Goal: Task Accomplishment & Management: Complete application form

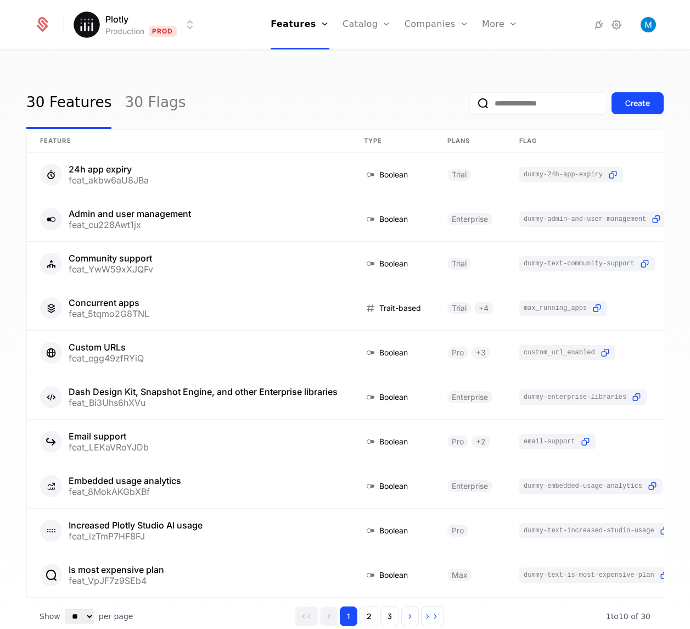
click at [250, 90] on div "30 Features 30 Flags Create" at bounding box center [345, 103] width 638 height 52
click at [373, 60] on link "Plans" at bounding box center [384, 60] width 57 height 13
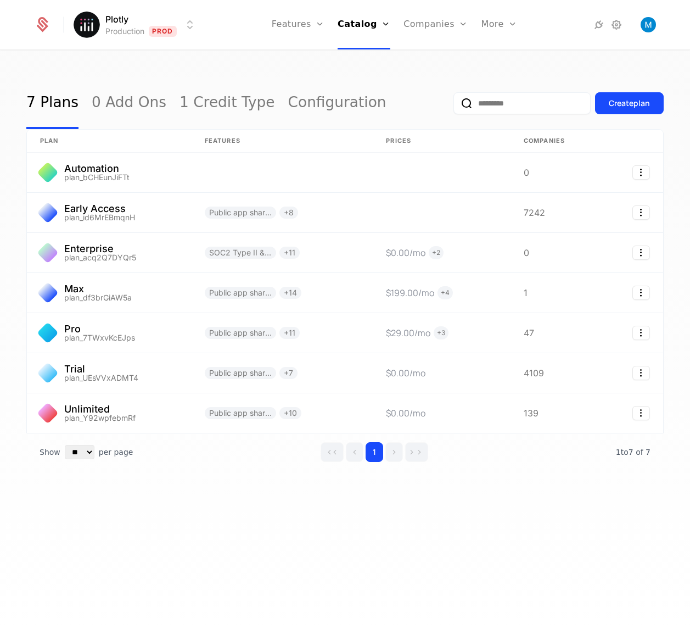
click at [270, 487] on div "7 Plans 0 Add Ons 1 Credit Type Configuration Create plan plan Features Prices …" at bounding box center [345, 291] width 638 height 428
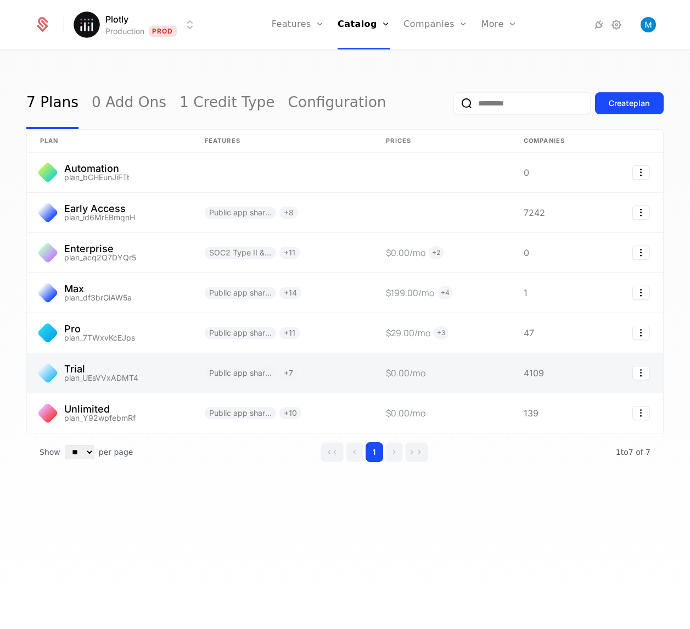
click at [152, 370] on link at bounding box center [109, 373] width 165 height 40
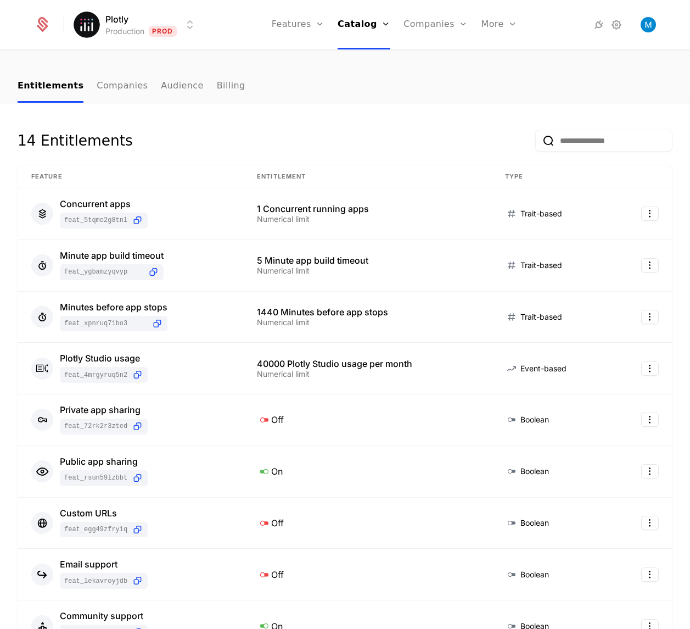
scroll to position [104, 0]
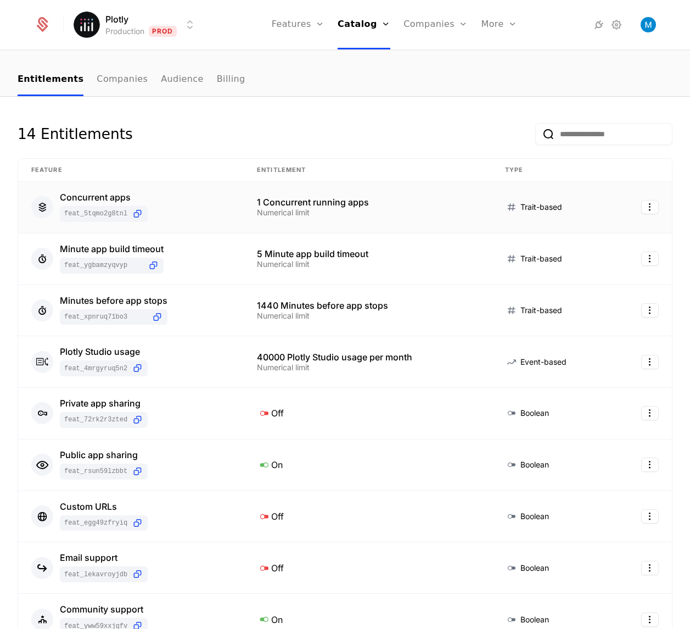
drag, startPoint x: 257, startPoint y: 202, endPoint x: 369, endPoint y: 202, distance: 111.5
click at [369, 202] on div "1 Concurrent running apps" at bounding box center [368, 202] width 222 height 9
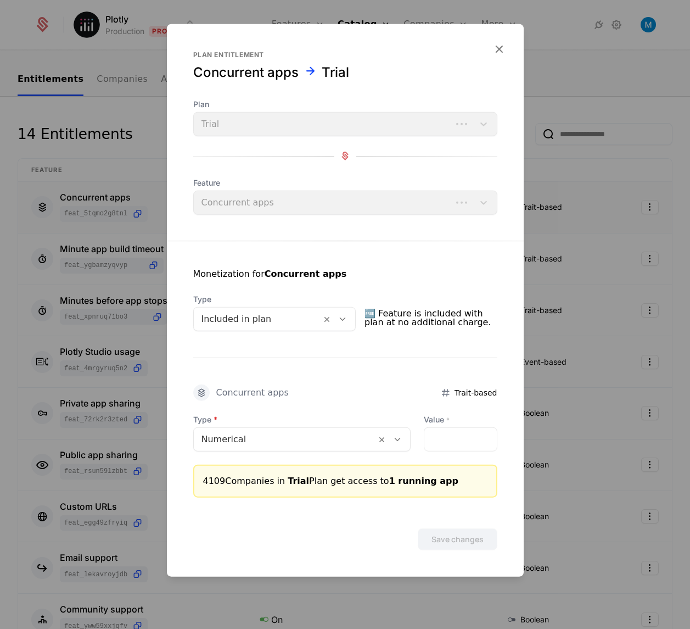
click at [371, 203] on div "Feature Concurrent apps" at bounding box center [345, 195] width 304 height 37
click at [495, 51] on icon "button" at bounding box center [499, 48] width 14 height 14
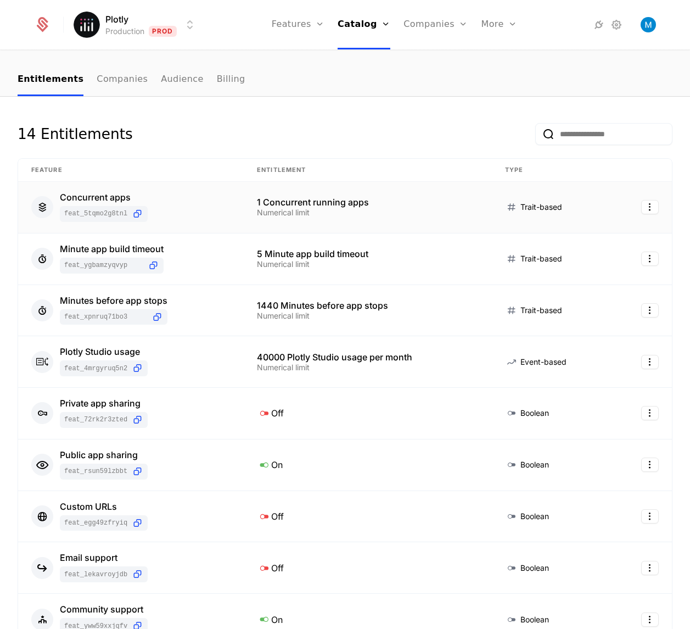
click at [416, 130] on div "14 Entitlements" at bounding box center [345, 140] width 655 height 35
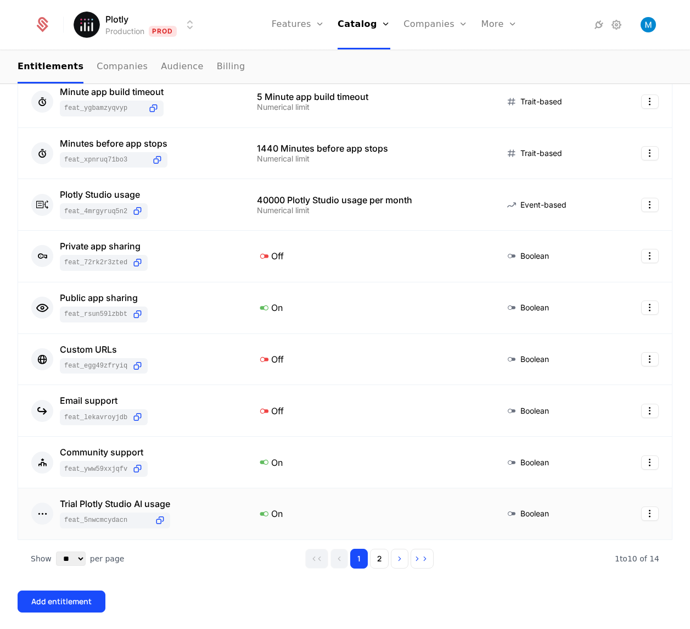
scroll to position [269, 0]
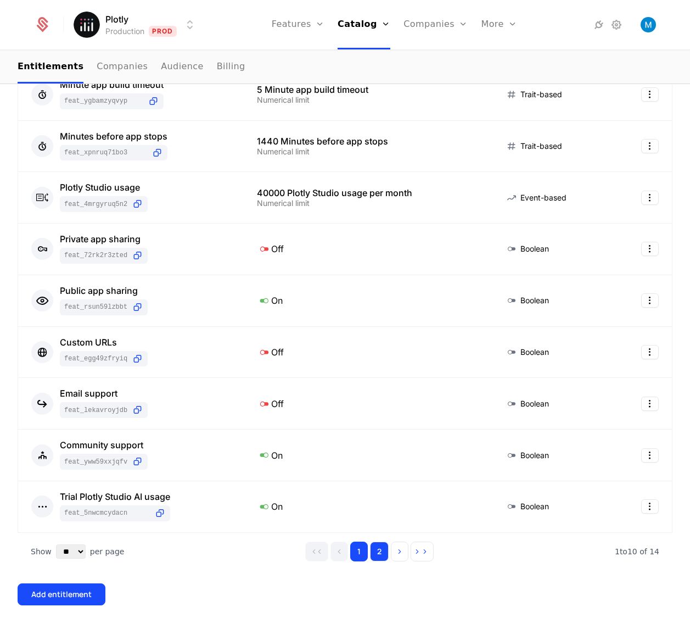
click at [379, 554] on button "2" at bounding box center [379, 552] width 19 height 20
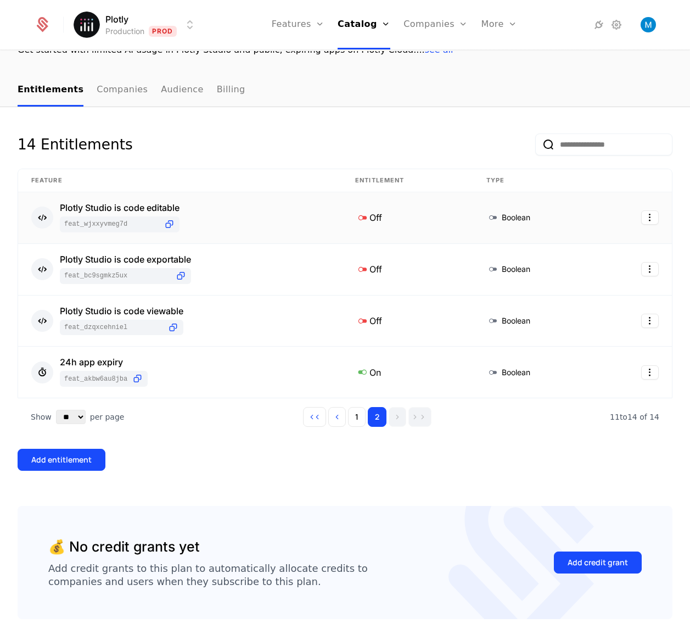
scroll to position [0, 0]
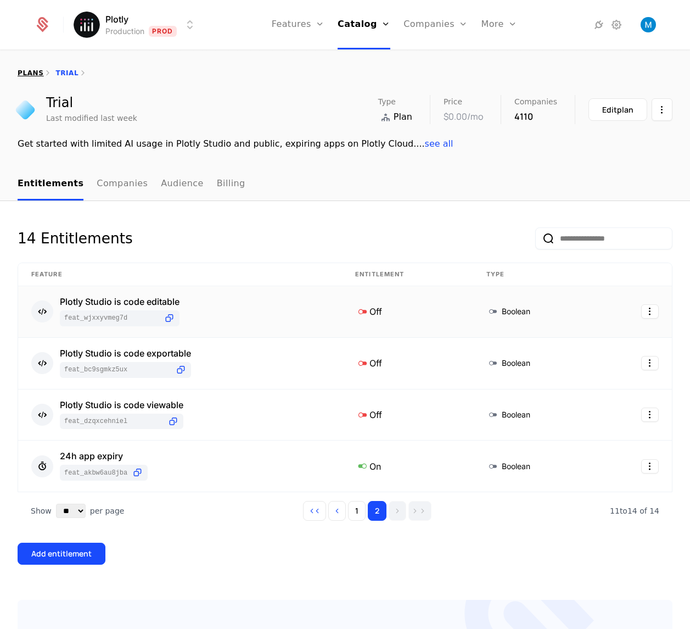
click at [39, 73] on link "plans" at bounding box center [31, 73] width 26 height 8
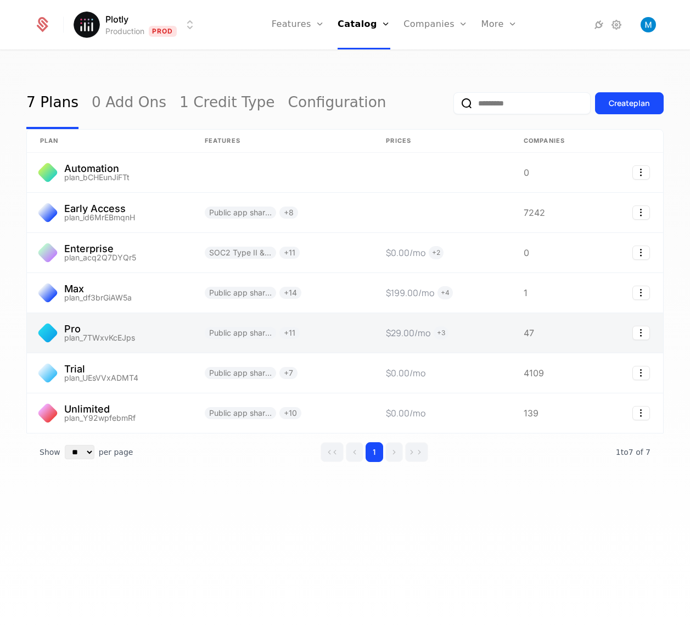
click at [149, 327] on link at bounding box center [109, 333] width 165 height 40
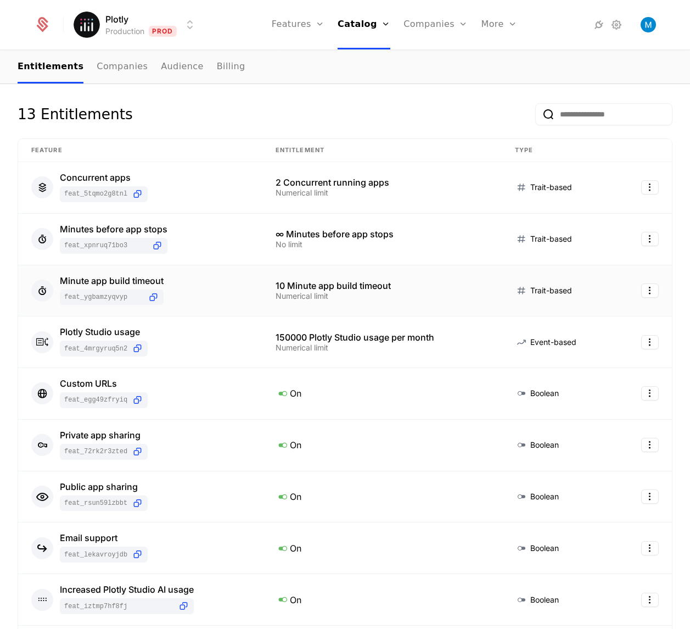
scroll to position [131, 0]
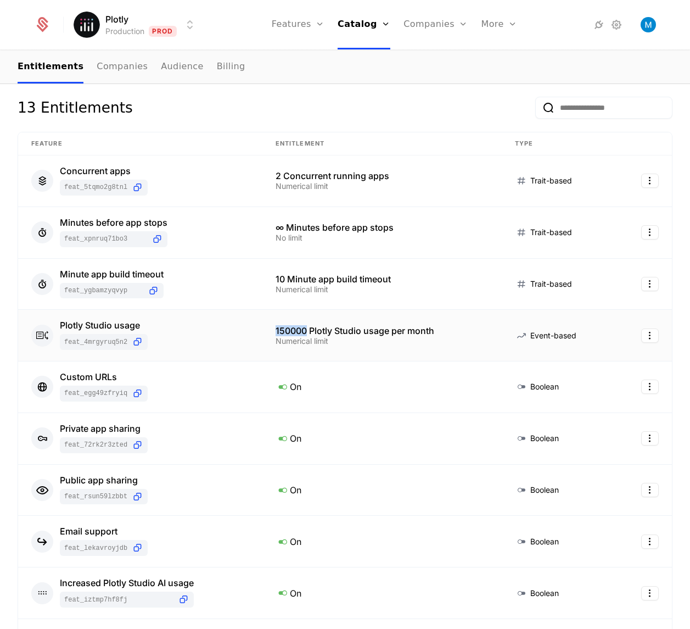
drag, startPoint x: 272, startPoint y: 331, endPoint x: 306, endPoint y: 331, distance: 34.1
click at [306, 331] on td "150000 Plotly Studio usage per month Numerical limit" at bounding box center [382, 336] width 239 height 52
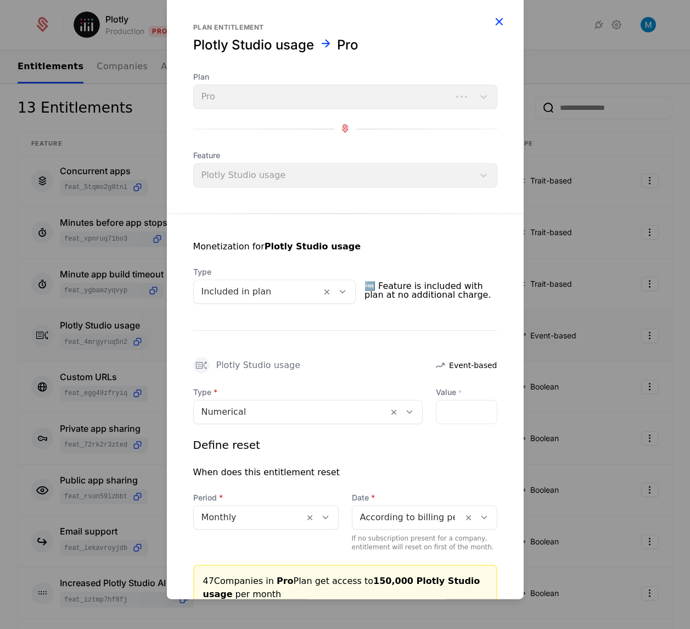
click at [496, 25] on icon "button" at bounding box center [499, 21] width 14 height 14
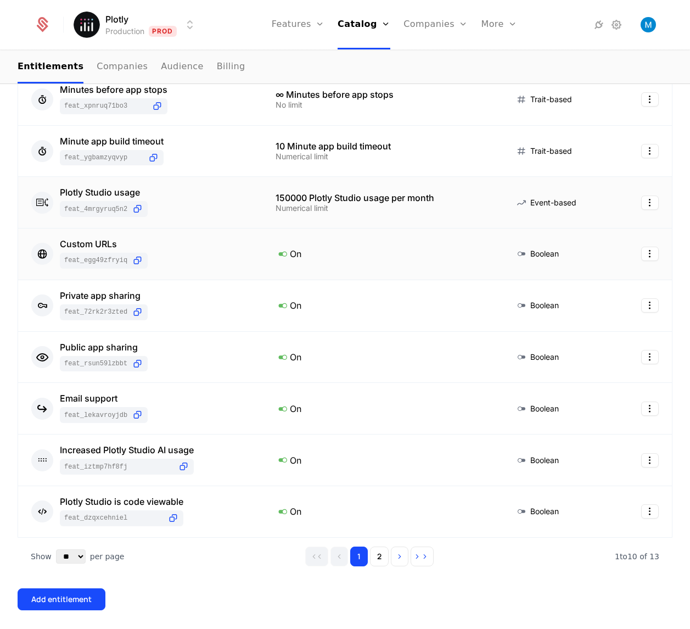
scroll to position [0, 0]
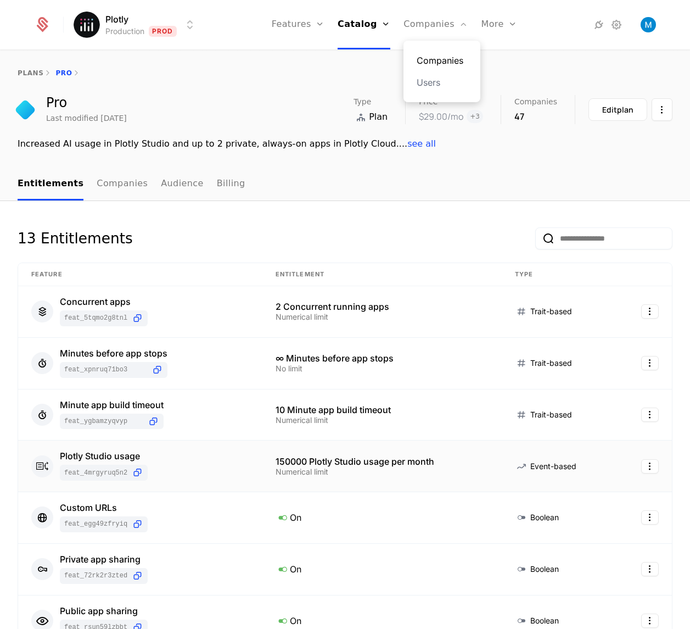
click at [439, 63] on link "Companies" at bounding box center [442, 60] width 51 height 13
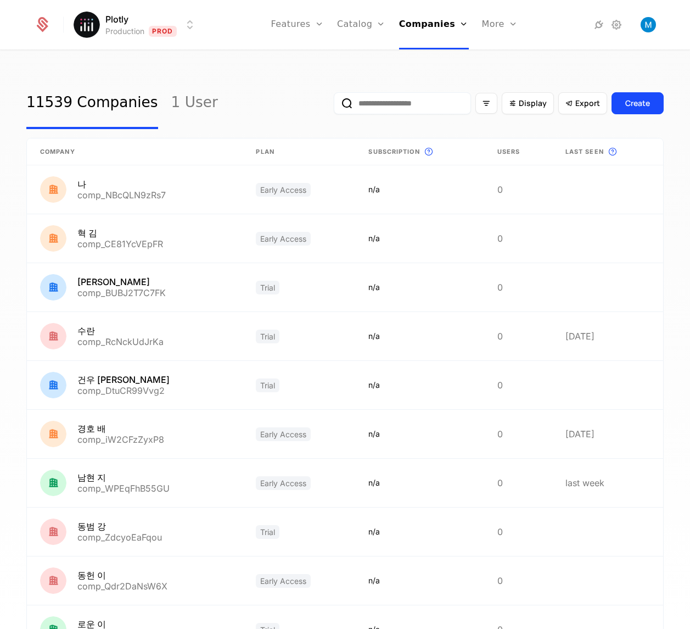
click at [394, 107] on input "email" at bounding box center [402, 103] width 137 height 22
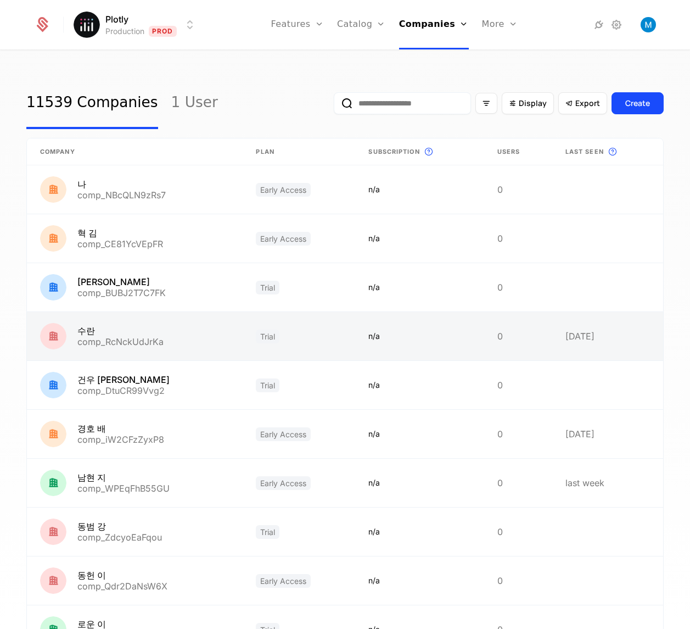
scroll to position [100, 0]
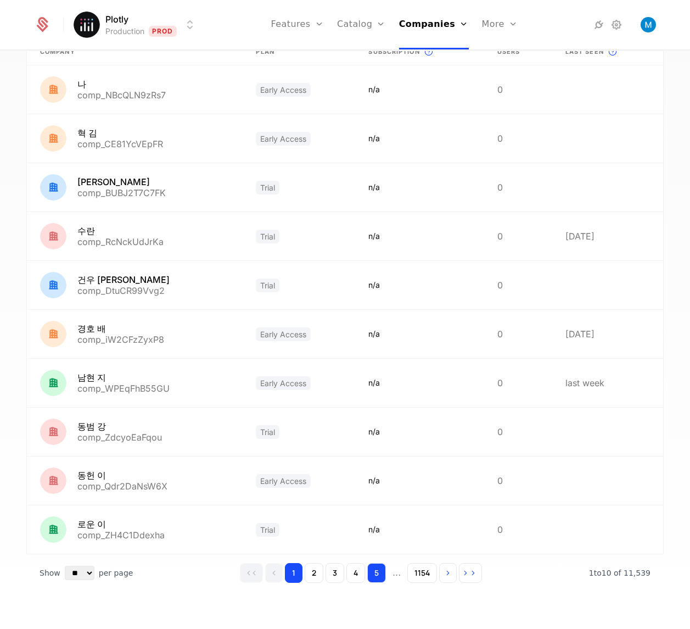
click at [371, 567] on button "5" at bounding box center [376, 573] width 19 height 20
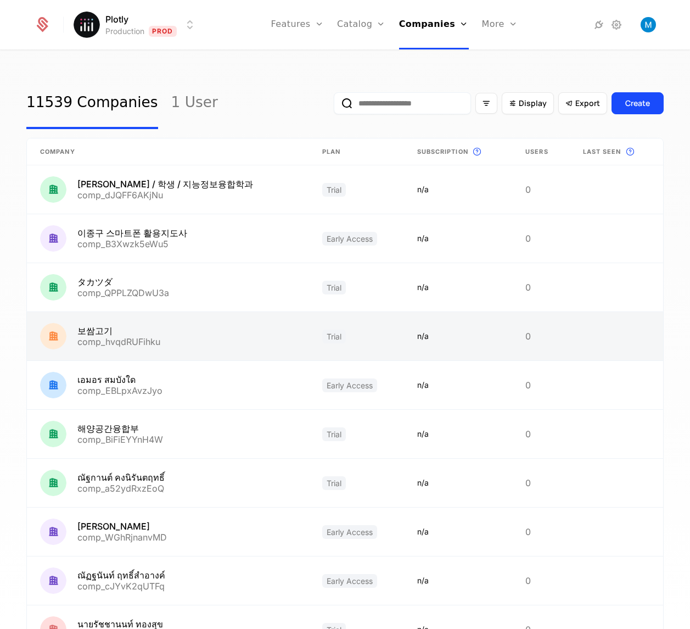
scroll to position [100, 0]
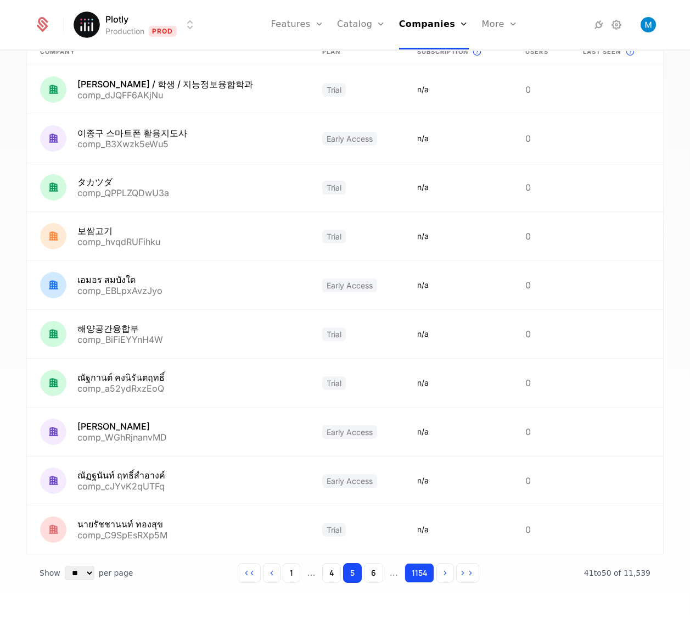
click at [422, 570] on button "1154" at bounding box center [420, 573] width 30 height 20
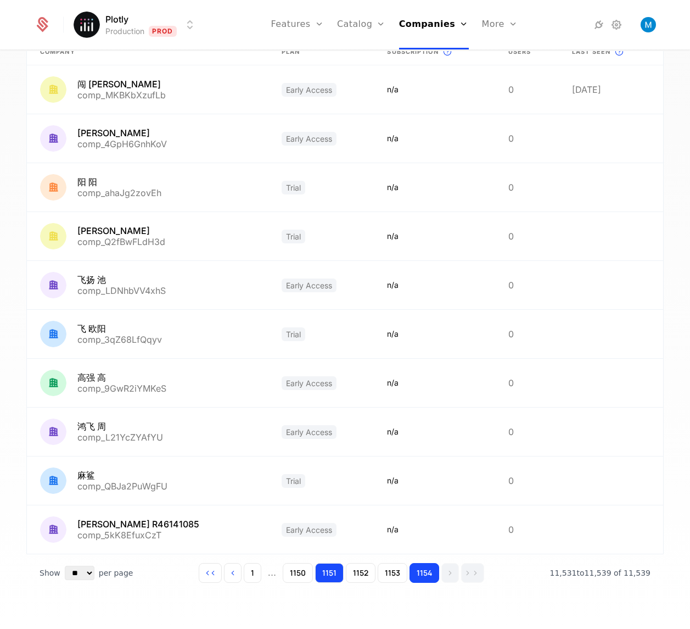
click at [330, 570] on button "1151" at bounding box center [329, 573] width 29 height 20
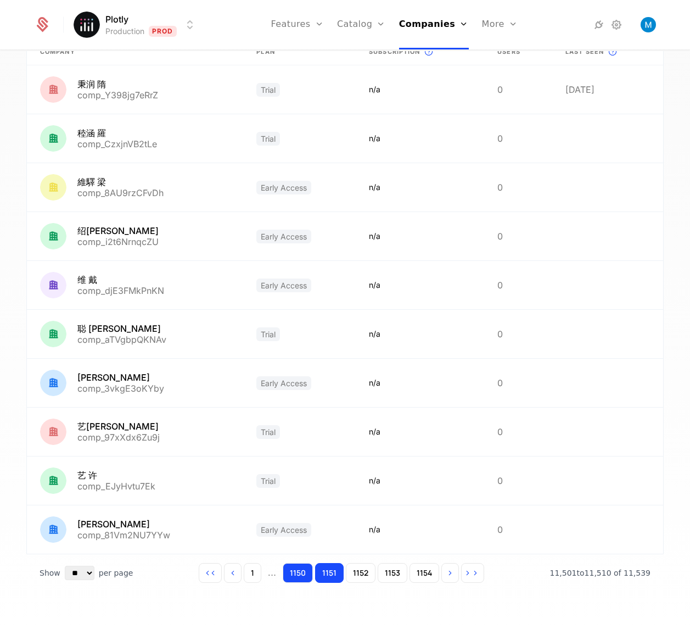
click at [308, 572] on button "1150" at bounding box center [298, 573] width 30 height 20
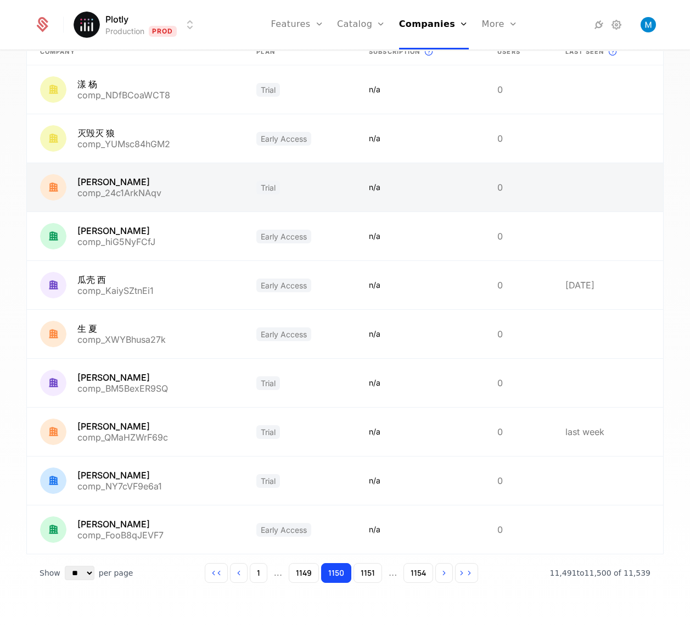
click at [109, 194] on link at bounding box center [135, 187] width 216 height 48
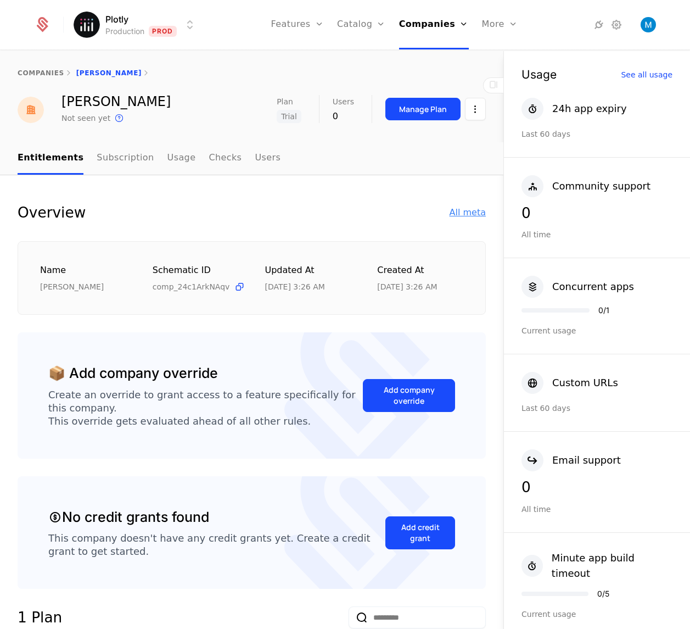
click at [459, 214] on div "All meta" at bounding box center [468, 212] width 36 height 13
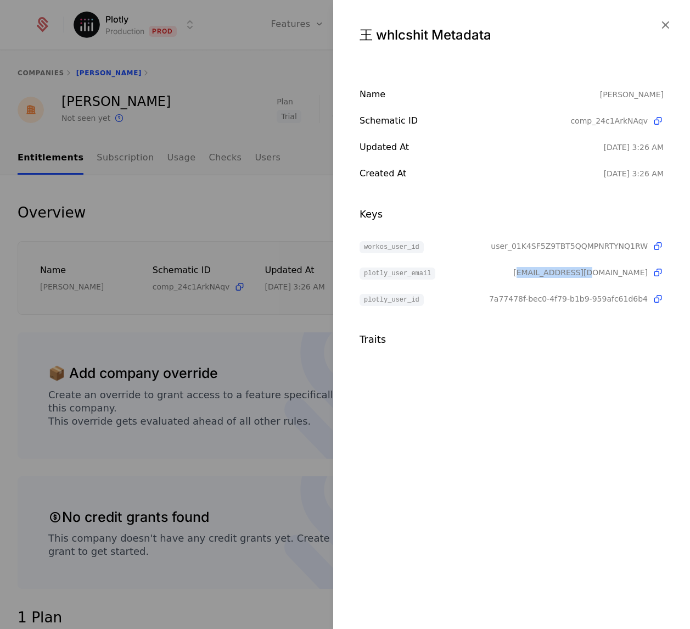
drag, startPoint x: 581, startPoint y: 273, endPoint x: 643, endPoint y: 274, distance: 62.1
click at [643, 274] on span "[EMAIL_ADDRESS][DOMAIN_NAME]" at bounding box center [581, 272] width 135 height 11
drag, startPoint x: 651, startPoint y: 272, endPoint x: 565, endPoint y: 272, distance: 86.8
click at [565, 272] on div "plotly_user_email [EMAIL_ADDRESS][DOMAIN_NAME]" at bounding box center [512, 272] width 304 height 13
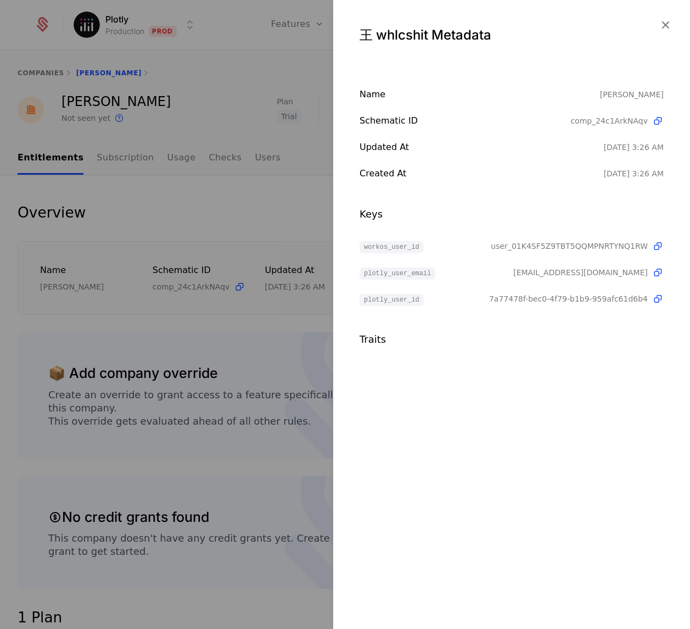
click at [544, 43] on div "王 whlcshit Metadata" at bounding box center [512, 35] width 304 height 18
click at [664, 23] on icon "button" at bounding box center [666, 25] width 14 height 14
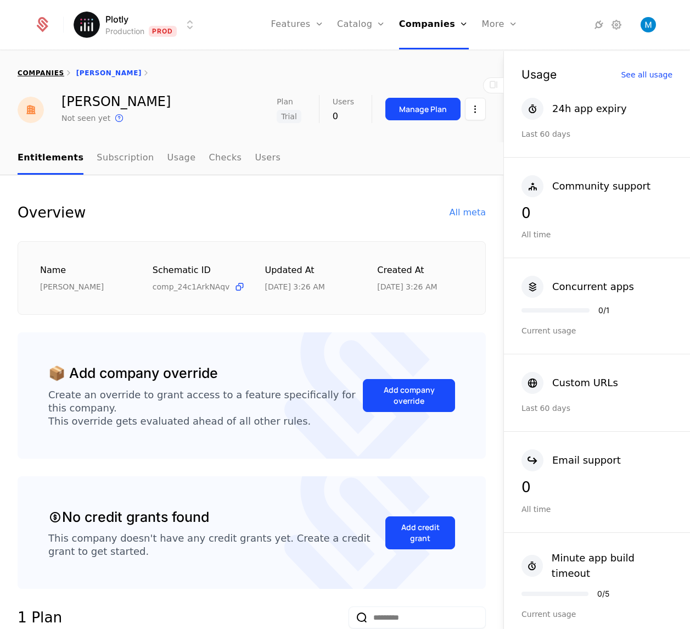
click at [51, 72] on link "companies" at bounding box center [41, 73] width 47 height 8
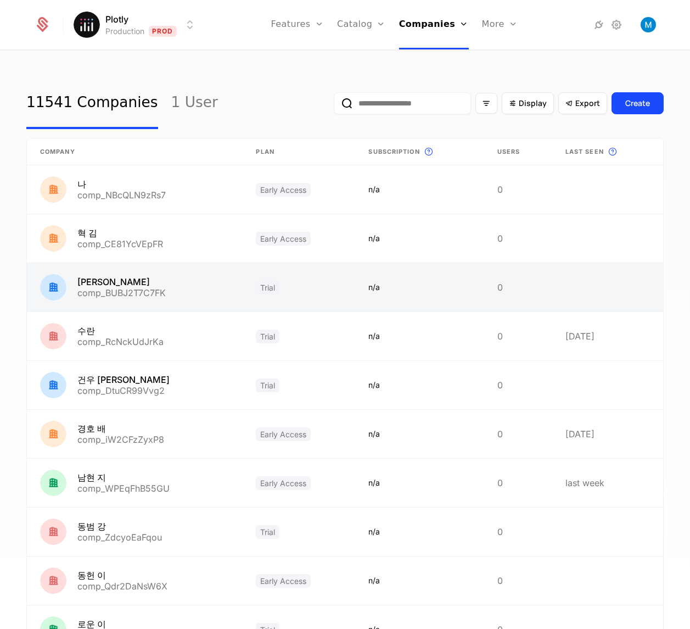
scroll to position [100, 0]
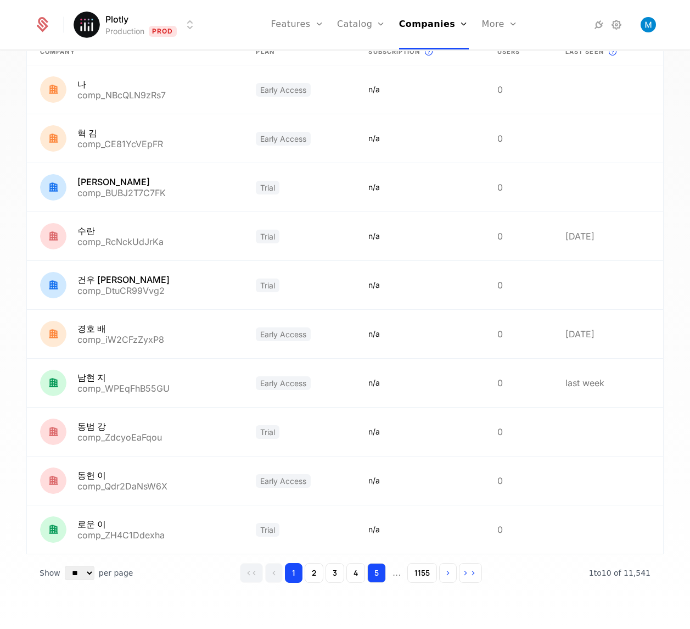
click at [371, 573] on button "5" at bounding box center [376, 573] width 19 height 20
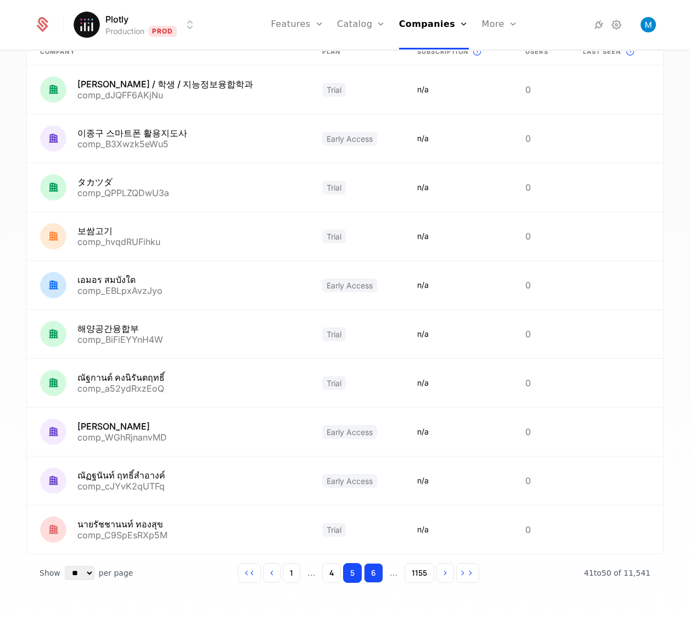
click at [373, 573] on button "6" at bounding box center [373, 573] width 19 height 20
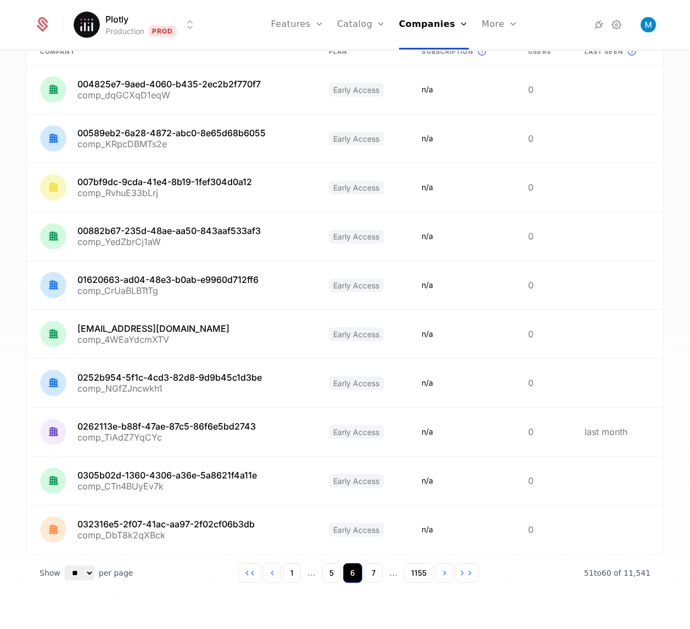
click at [373, 573] on button "7" at bounding box center [374, 573] width 18 height 20
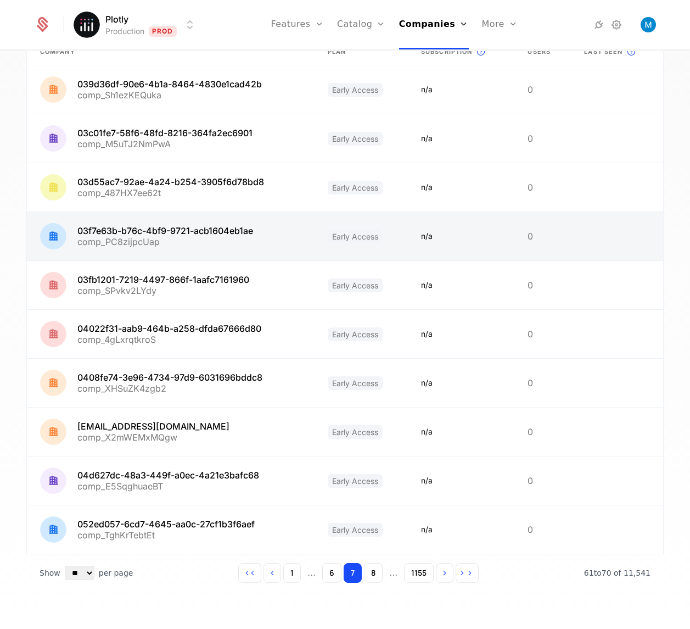
click at [205, 228] on link at bounding box center [171, 236] width 288 height 48
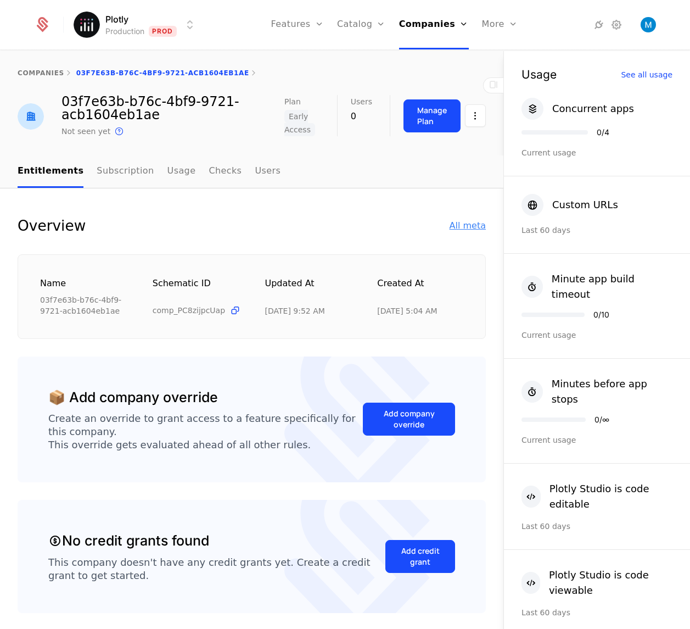
click at [459, 226] on div "All meta" at bounding box center [468, 225] width 36 height 13
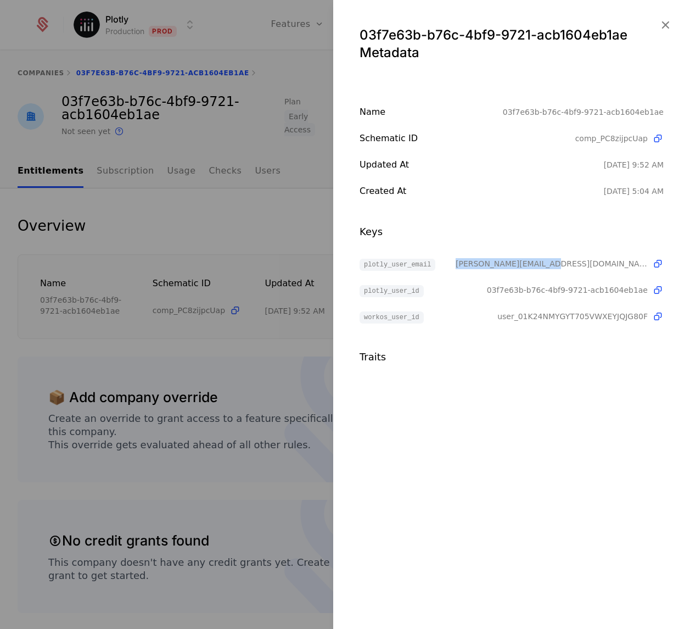
drag, startPoint x: 637, startPoint y: 265, endPoint x: 537, endPoint y: 255, distance: 100.4
click at [537, 258] on span "[PERSON_NAME][EMAIL_ADDRESS][DOMAIN_NAME]" at bounding box center [552, 263] width 192 height 11
click at [529, 246] on div "Keys plotly_user_email [PERSON_NAME][EMAIL_ADDRESS][DOMAIN_NAME] plotly_user_id…" at bounding box center [512, 273] width 304 height 99
click at [667, 27] on icon "button" at bounding box center [666, 25] width 14 height 14
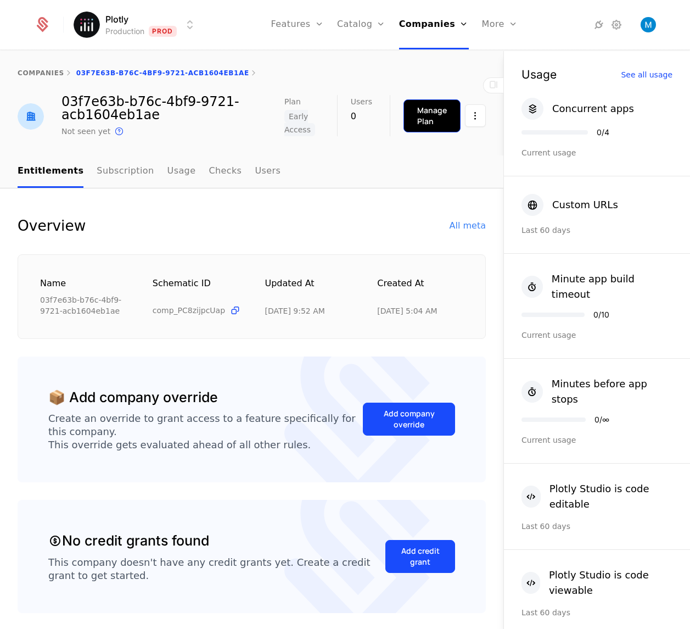
click at [423, 115] on div "Manage Plan" at bounding box center [432, 116] width 30 height 22
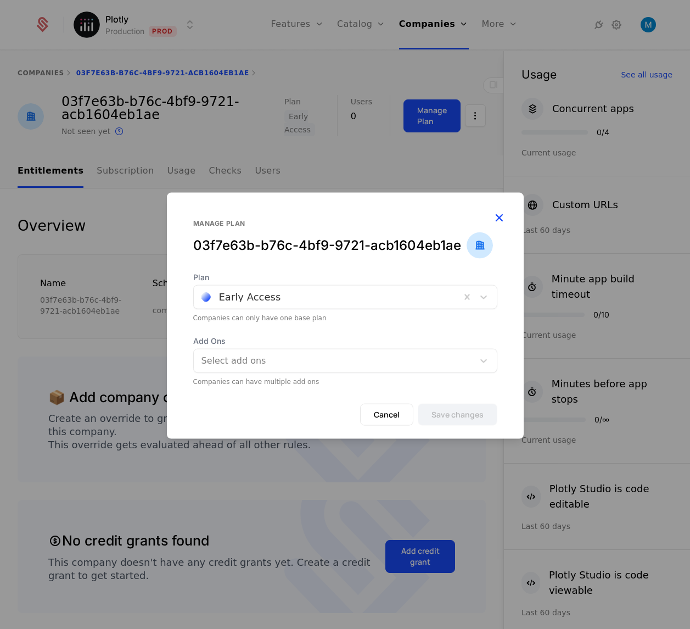
click at [500, 218] on icon "button" at bounding box center [499, 217] width 14 height 14
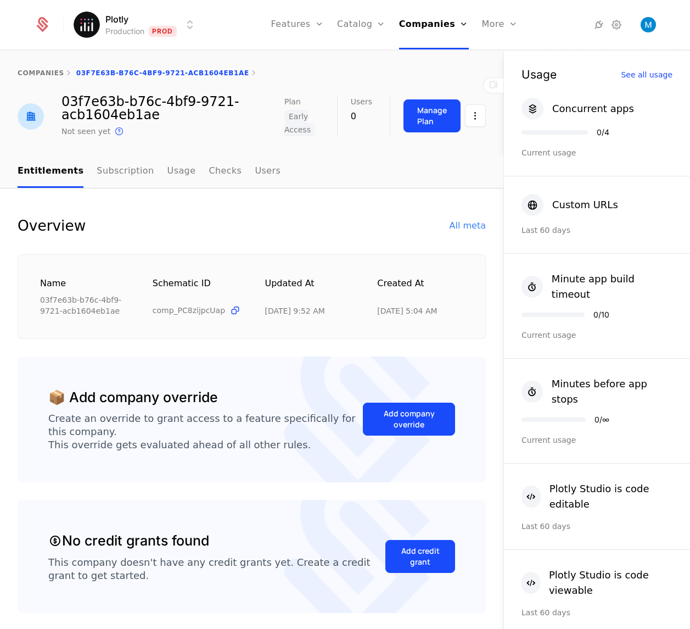
scroll to position [7, 0]
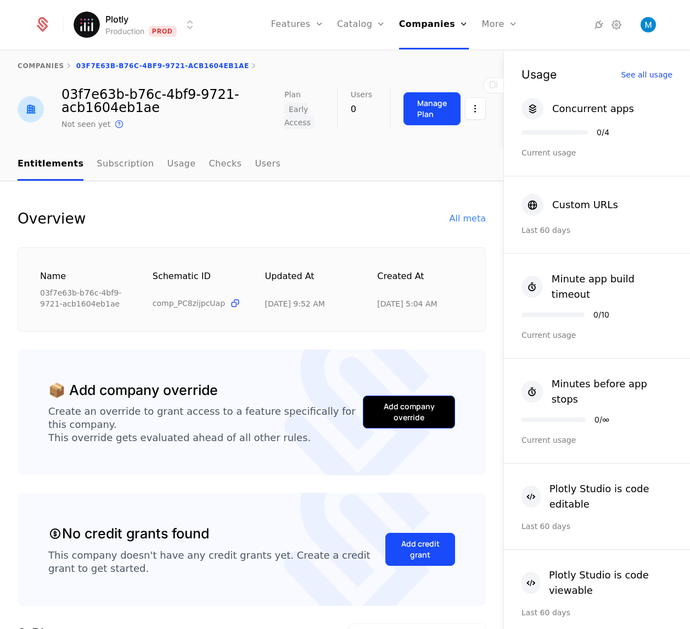
click at [425, 423] on div "Add company override" at bounding box center [409, 412] width 65 height 22
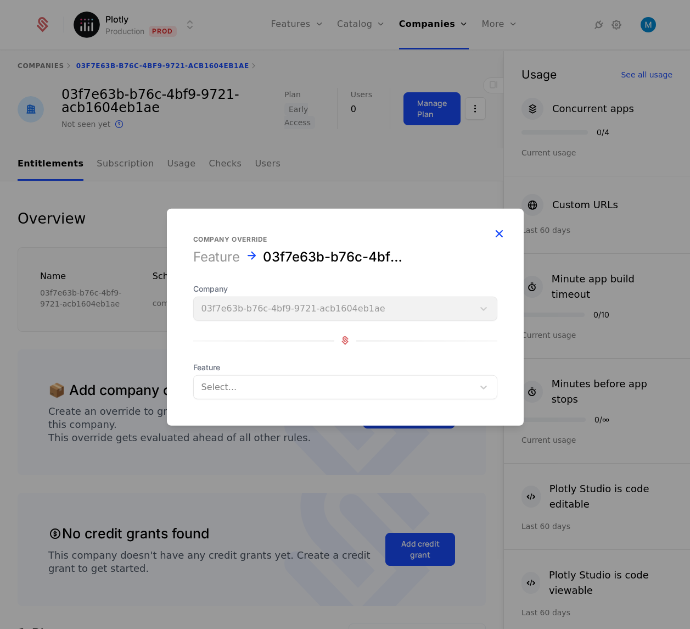
click at [501, 235] on icon "button" at bounding box center [499, 233] width 14 height 14
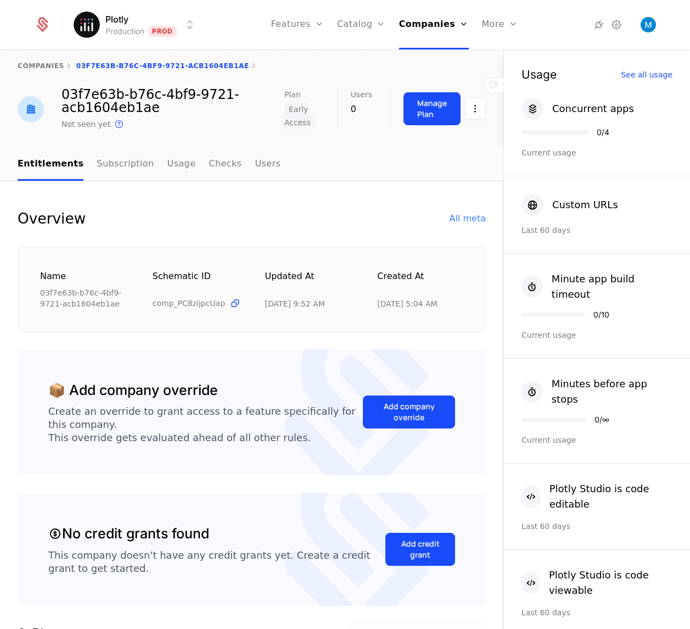
click at [661, 25] on div "Plotly Production Prod Features Features Flags Catalog Plans Add Ons Credits Co…" at bounding box center [345, 24] width 649 height 49
click at [650, 24] on img "Open user button" at bounding box center [648, 24] width 15 height 15
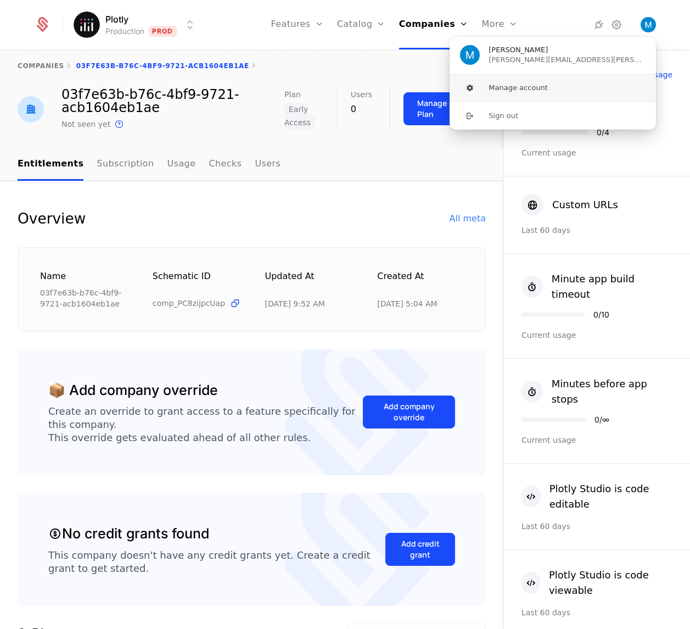
click at [483, 92] on button "Manage account" at bounding box center [553, 87] width 208 height 27
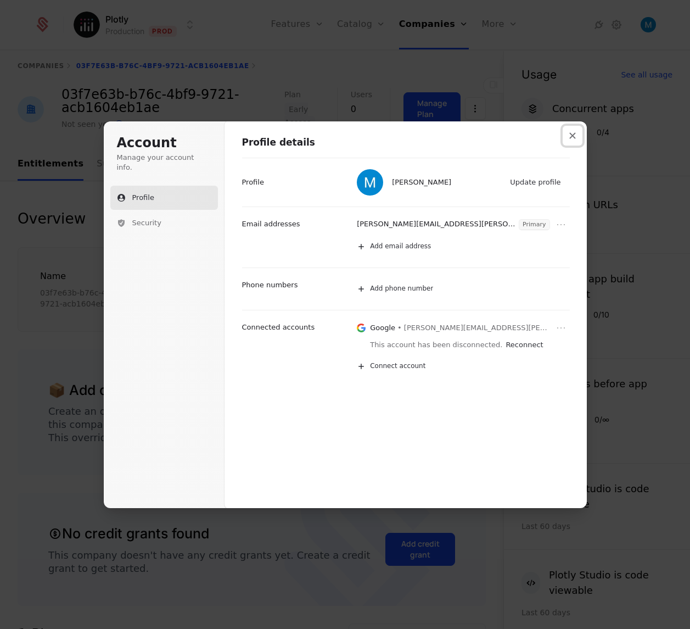
click at [571, 138] on icon "Close modal" at bounding box center [573, 135] width 7 height 7
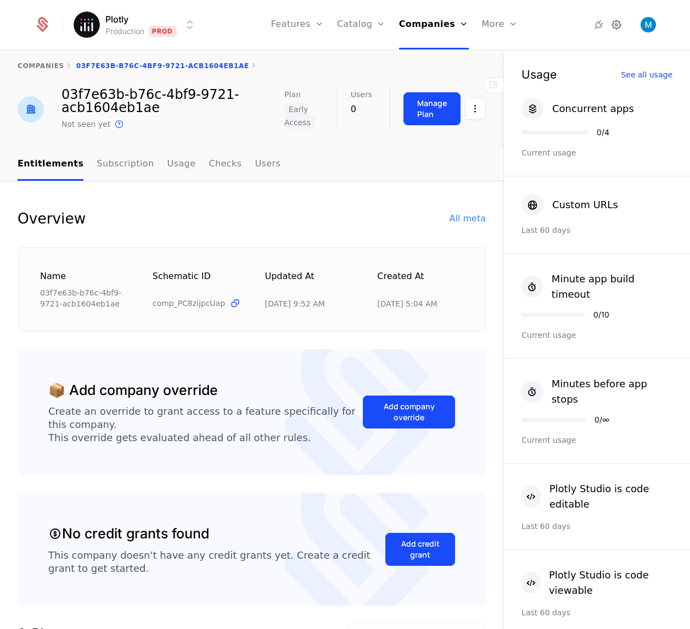
click at [621, 23] on icon at bounding box center [616, 24] width 13 height 13
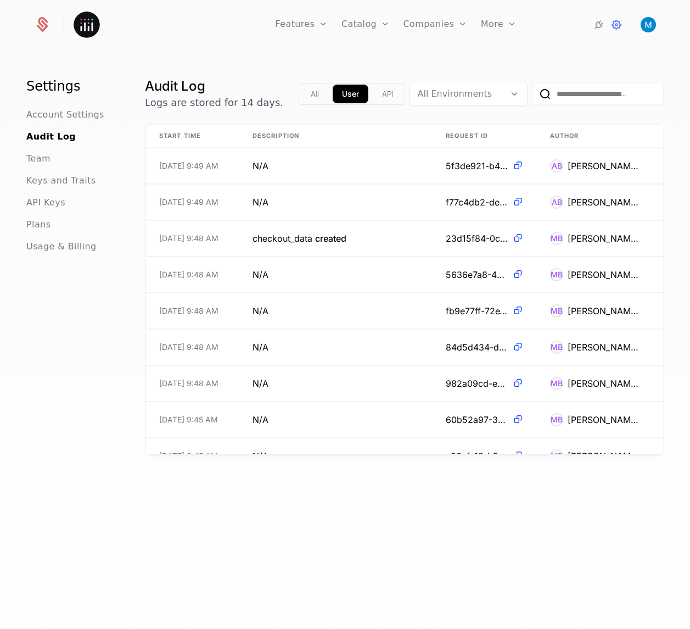
click at [54, 155] on div "Team" at bounding box center [72, 158] width 92 height 13
click at [48, 158] on span "Team" at bounding box center [38, 158] width 24 height 13
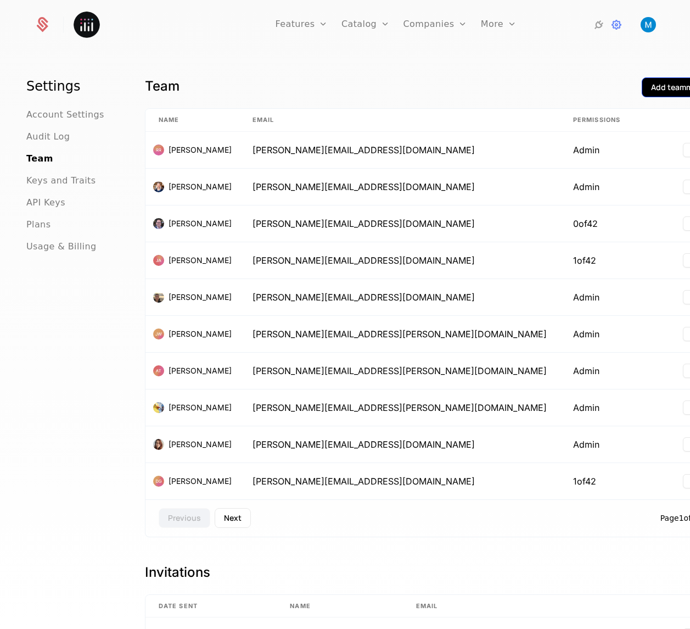
click at [651, 90] on div "Add teammate" at bounding box center [678, 87] width 54 height 11
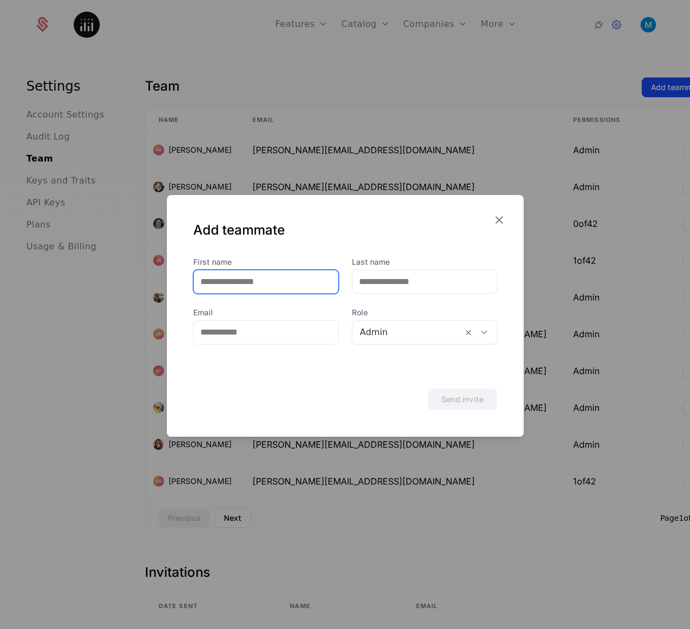
click at [241, 274] on input "First name" at bounding box center [266, 281] width 144 height 23
type input "*****"
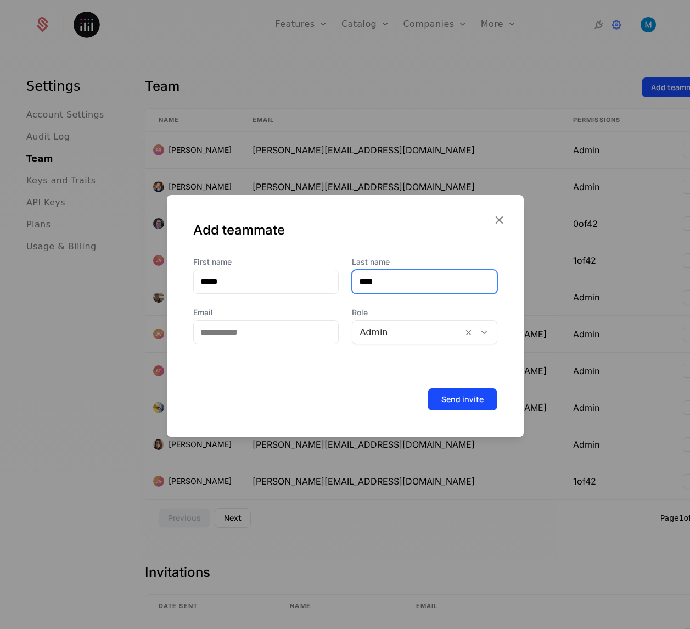
type input "****"
click at [301, 334] on input "Email" at bounding box center [266, 332] width 144 height 23
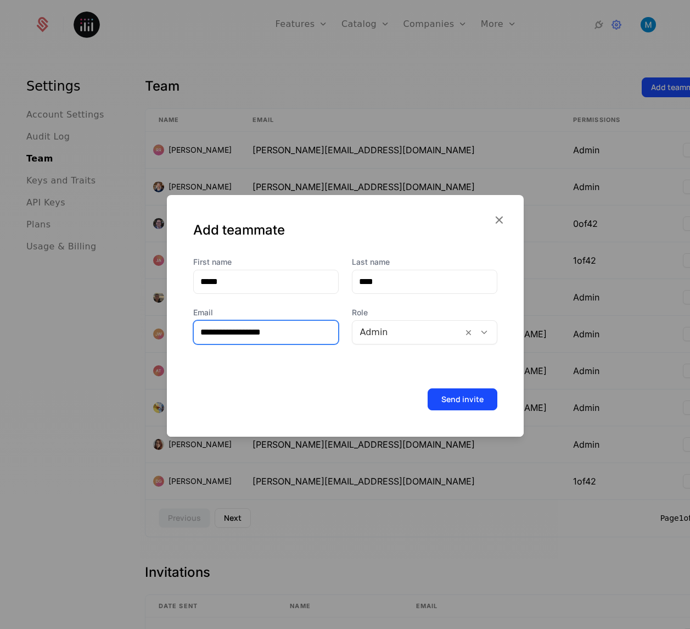
type input "**********"
click at [352, 369] on form "**********" at bounding box center [345, 347] width 357 height 180
click at [377, 336] on div at bounding box center [407, 332] width 95 height 15
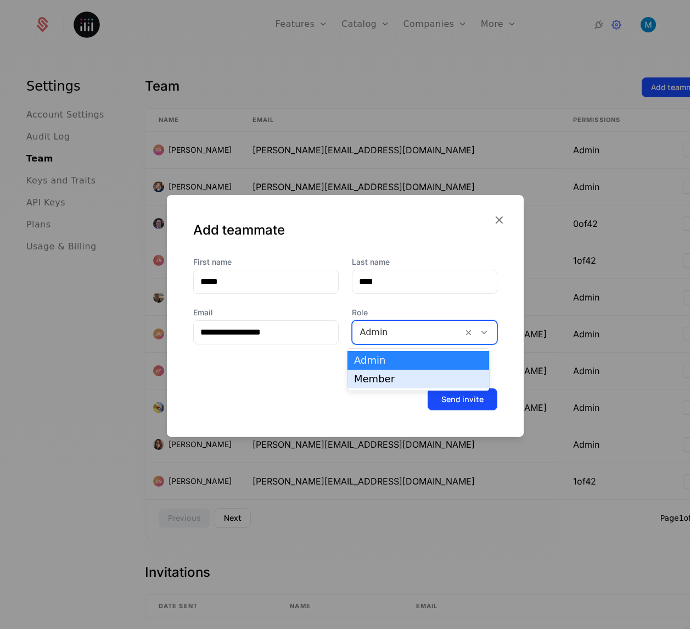
click at [384, 382] on div "Member" at bounding box center [418, 379] width 129 height 10
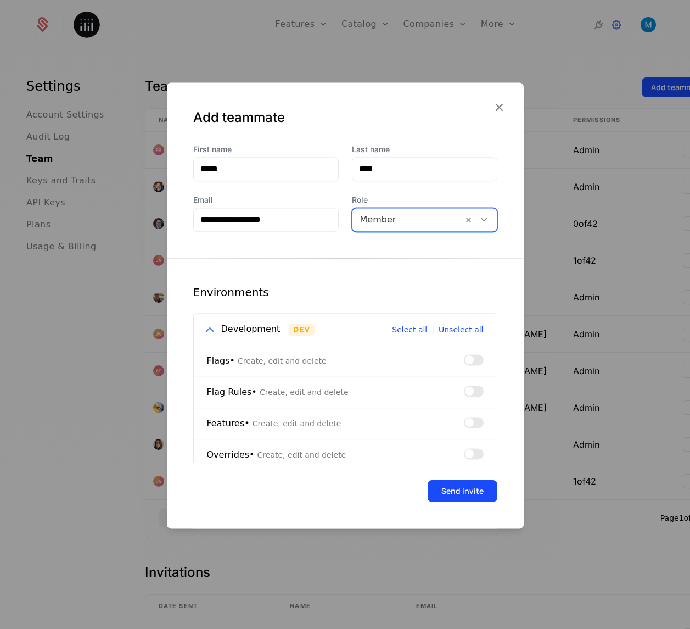
scroll to position [7, 0]
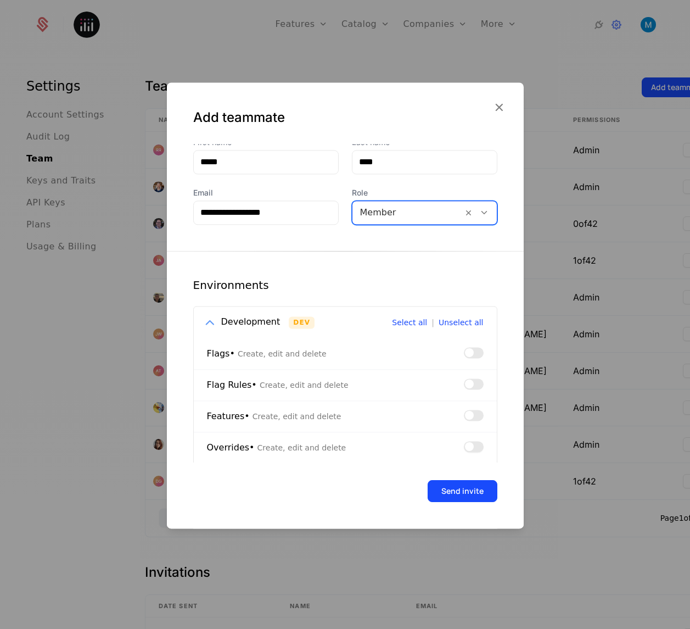
click at [464, 451] on button "button" at bounding box center [474, 446] width 20 height 11
click at [474, 448] on span "button" at bounding box center [478, 446] width 9 height 9
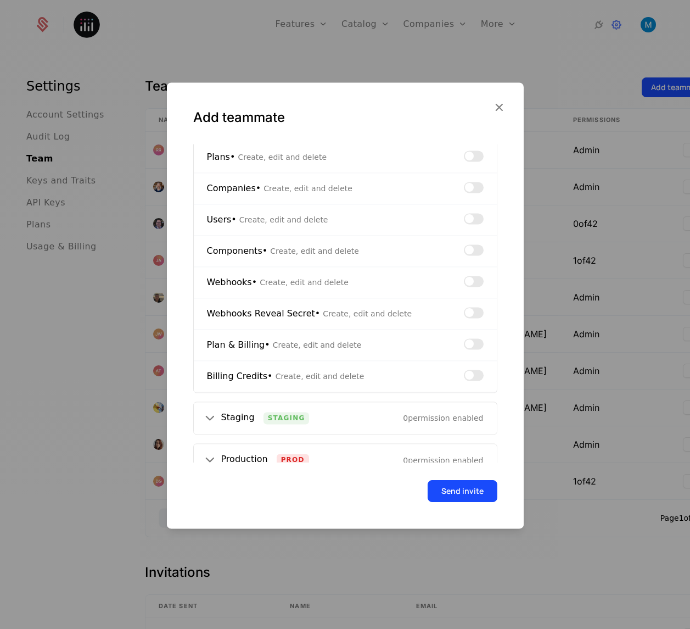
scroll to position [401, 0]
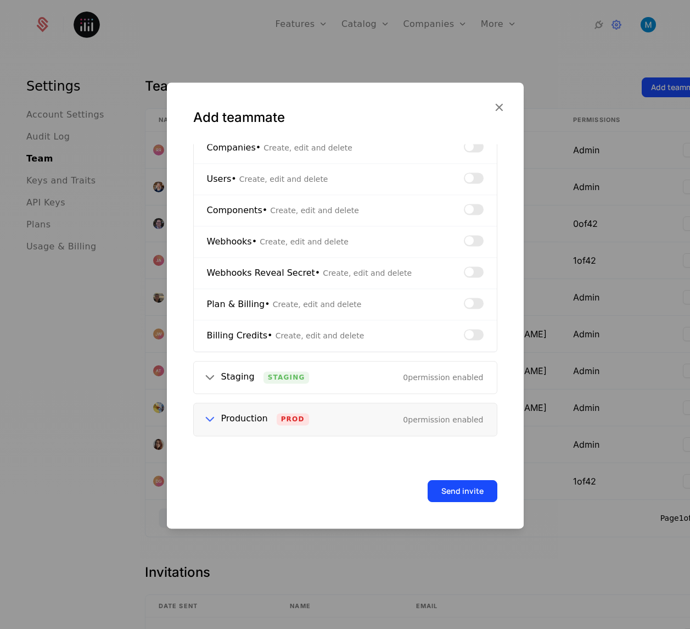
click at [315, 420] on div "Production Prod 0 permission enabled" at bounding box center [345, 420] width 303 height 32
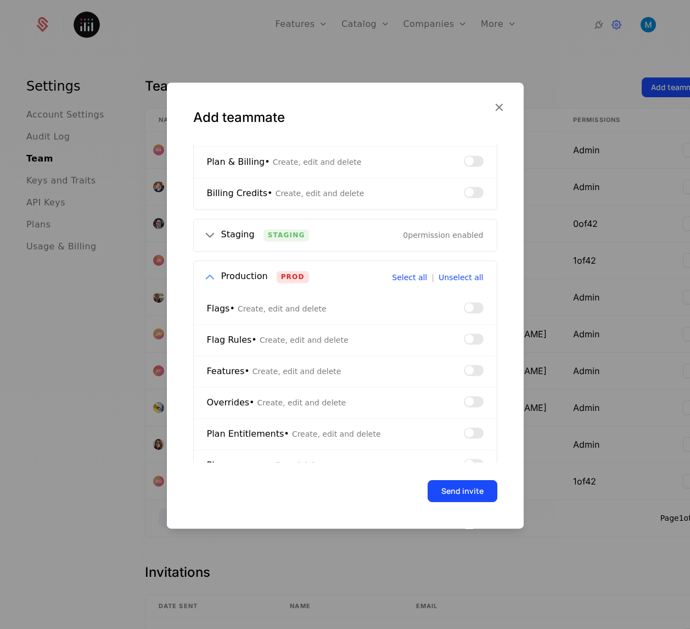
scroll to position [594, 0]
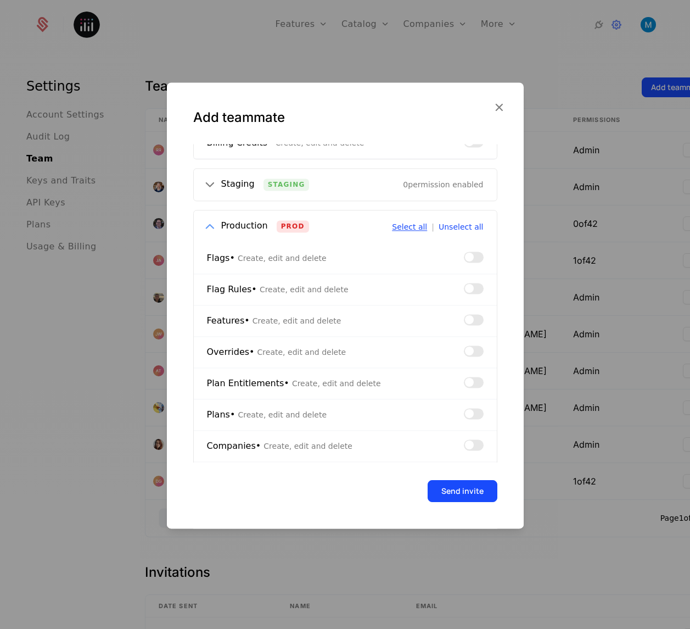
click at [414, 226] on button "Select all" at bounding box center [409, 227] width 35 height 8
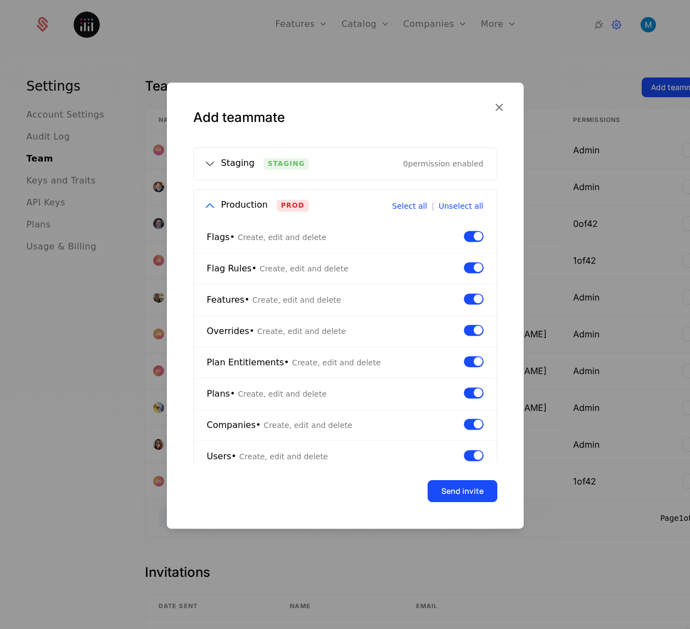
scroll to position [622, 0]
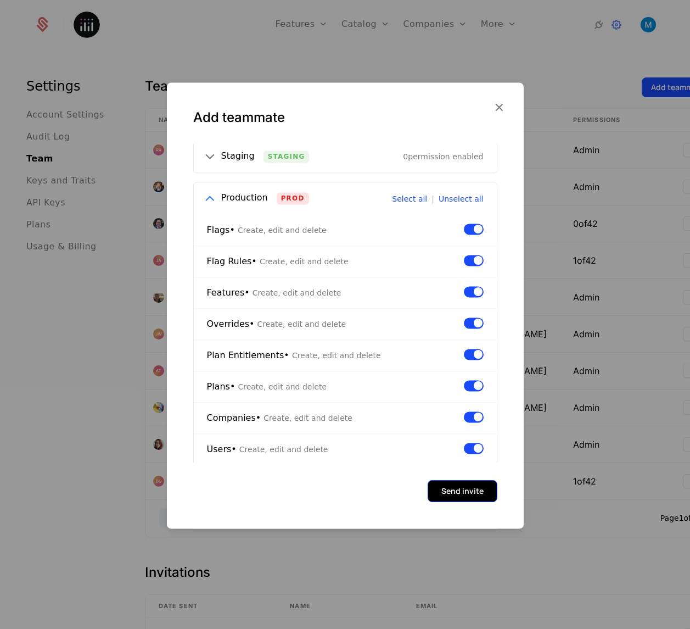
click at [478, 492] on button "Send invite" at bounding box center [463, 491] width 70 height 22
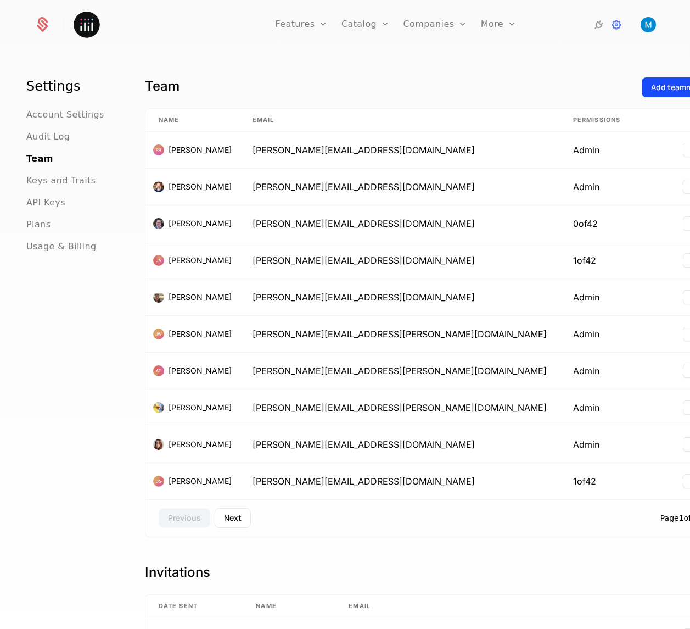
click at [656, 76] on div "Settings Account Settings Audit Log Team Keys and Traits API Keys Plans Usage &…" at bounding box center [345, 343] width 690 height 584
click at [651, 86] on div "Add teammate" at bounding box center [678, 87] width 54 height 11
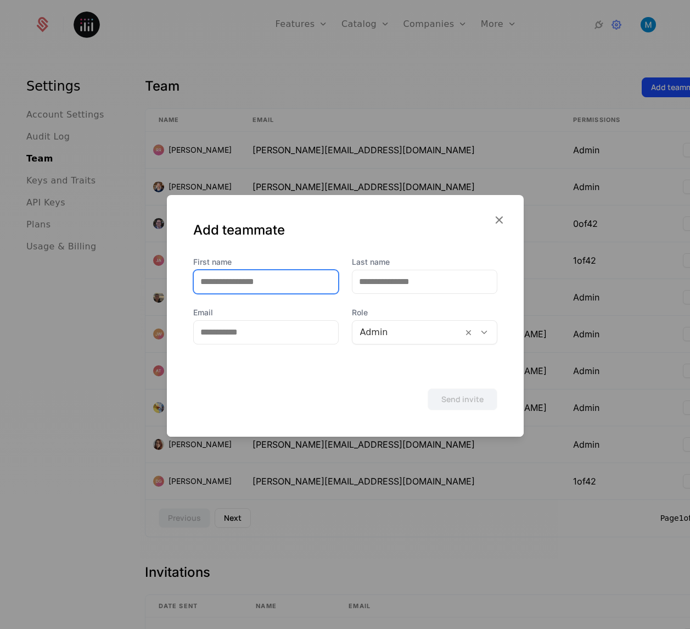
click at [303, 278] on input "First name" at bounding box center [266, 281] width 144 height 23
type input "*******"
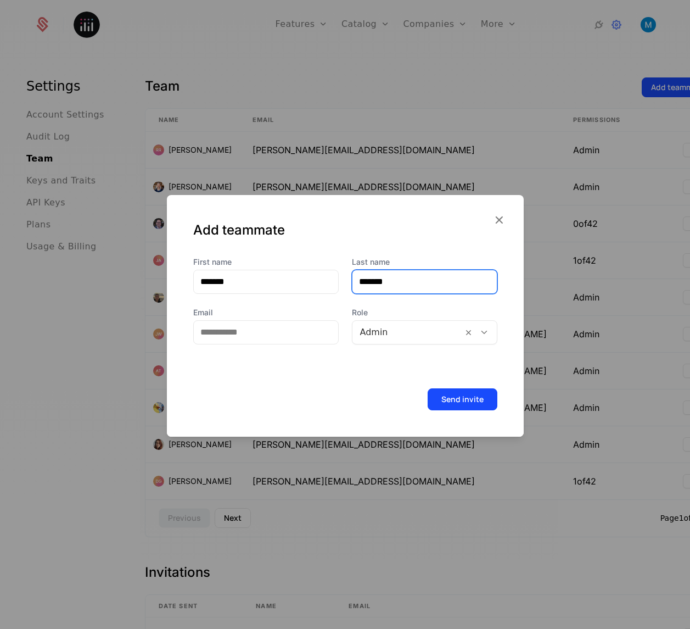
type input "*******"
click at [248, 328] on input "Email" at bounding box center [266, 332] width 144 height 23
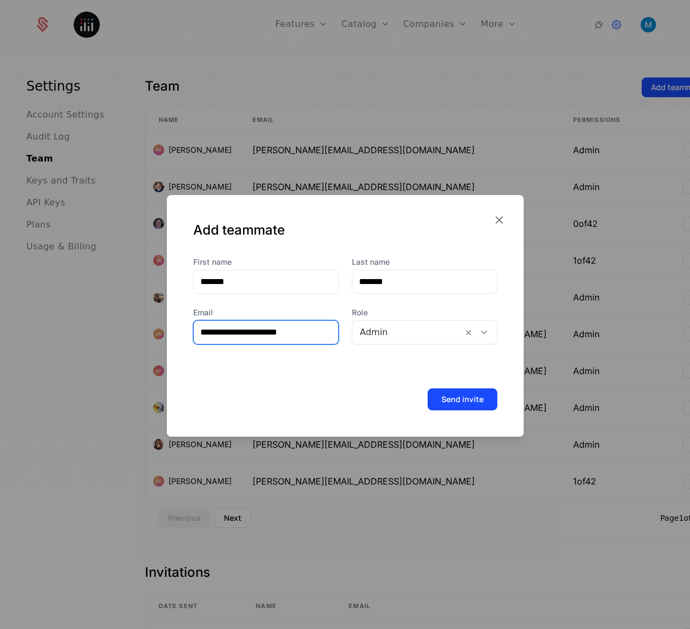
type input "**********"
click at [359, 362] on form "**********" at bounding box center [345, 347] width 357 height 180
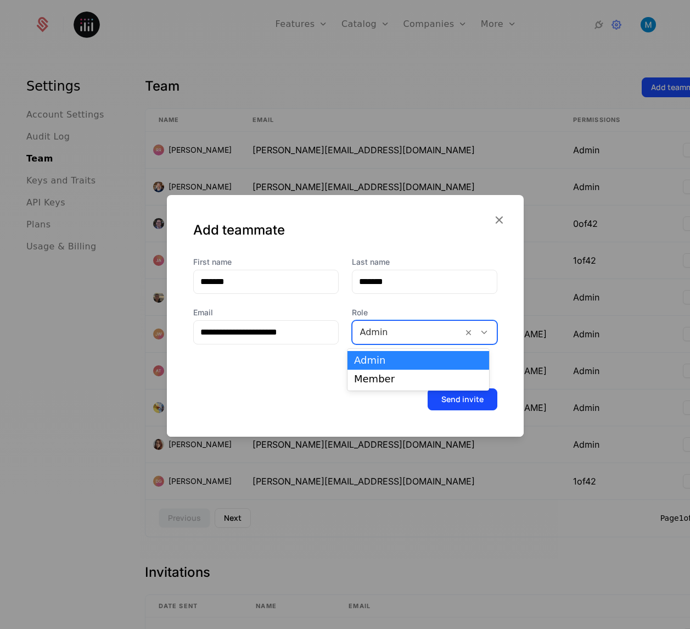
click at [384, 335] on div at bounding box center [407, 332] width 95 height 15
click at [388, 377] on div "Member" at bounding box center [418, 379] width 129 height 10
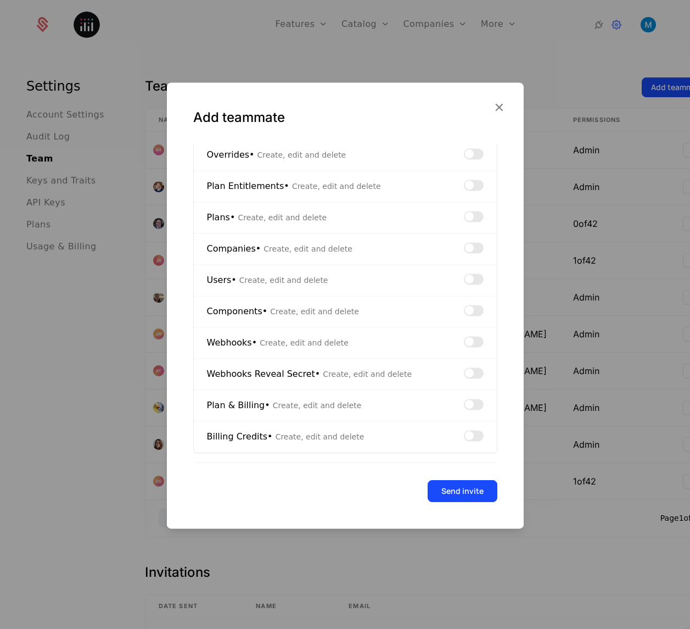
scroll to position [401, 0]
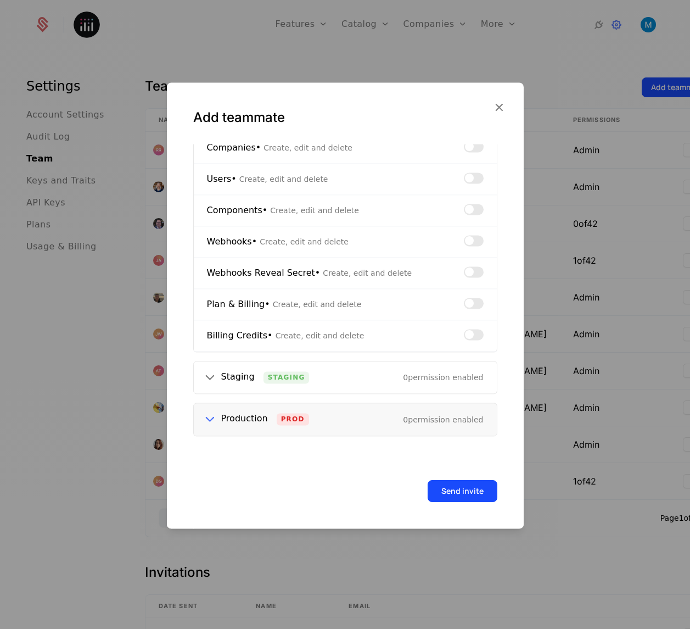
click at [406, 418] on div "0 permission enabled" at bounding box center [443, 419] width 80 height 11
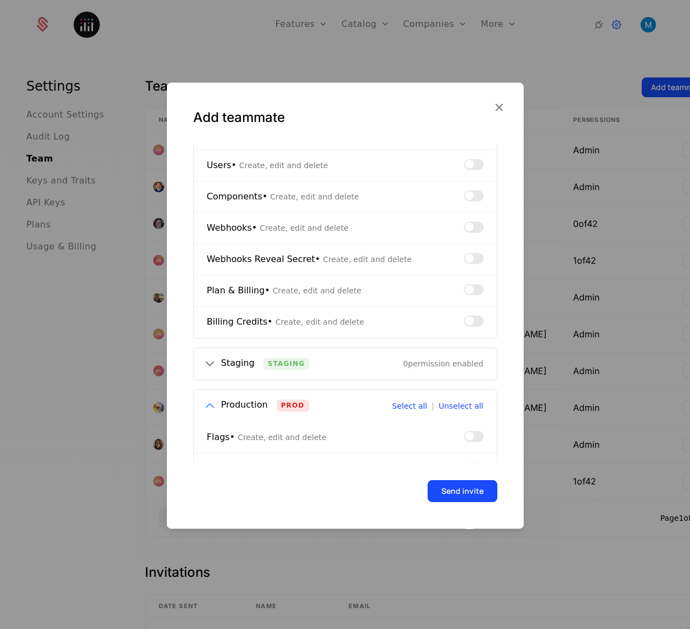
scroll to position [422, 0]
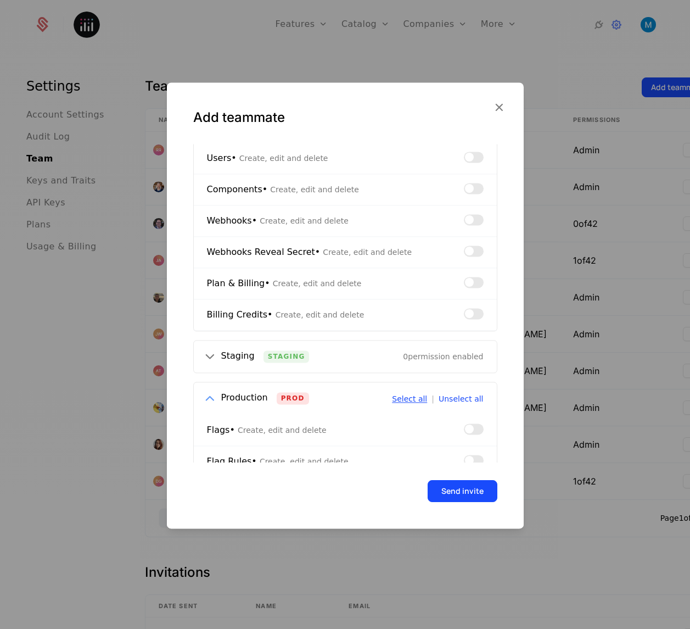
click at [415, 397] on button "Select all" at bounding box center [409, 399] width 35 height 8
click at [462, 489] on button "Send invite" at bounding box center [463, 491] width 70 height 22
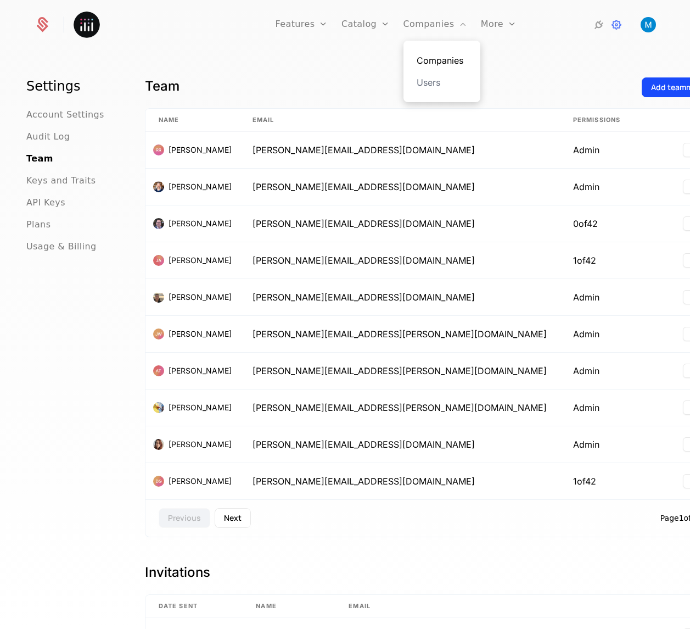
click at [442, 58] on link "Companies" at bounding box center [442, 60] width 51 height 13
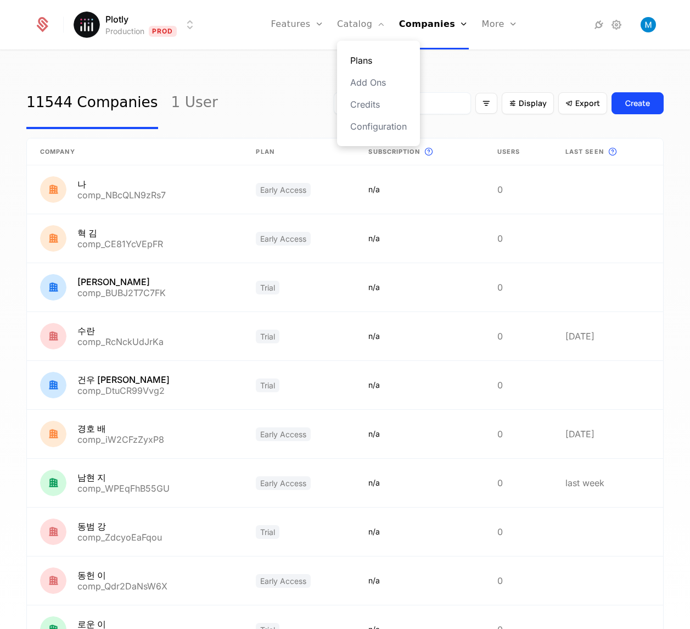
click at [366, 57] on link "Plans" at bounding box center [378, 60] width 57 height 13
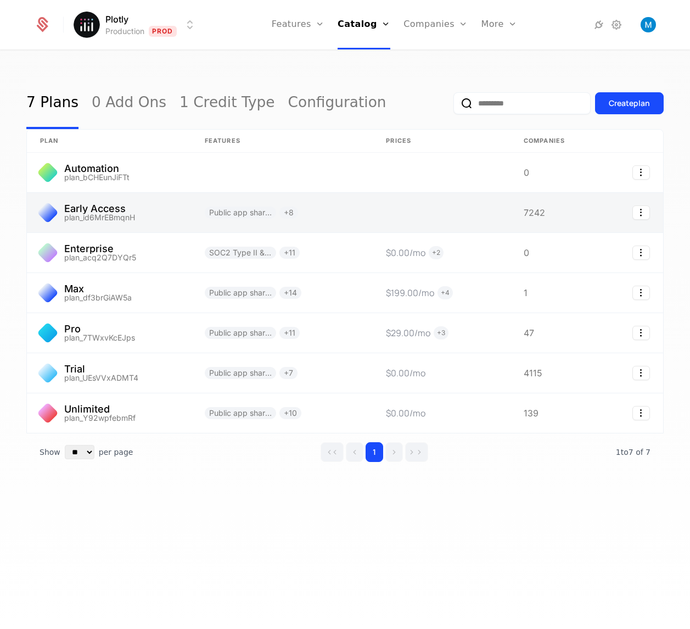
click at [109, 213] on link at bounding box center [109, 213] width 165 height 40
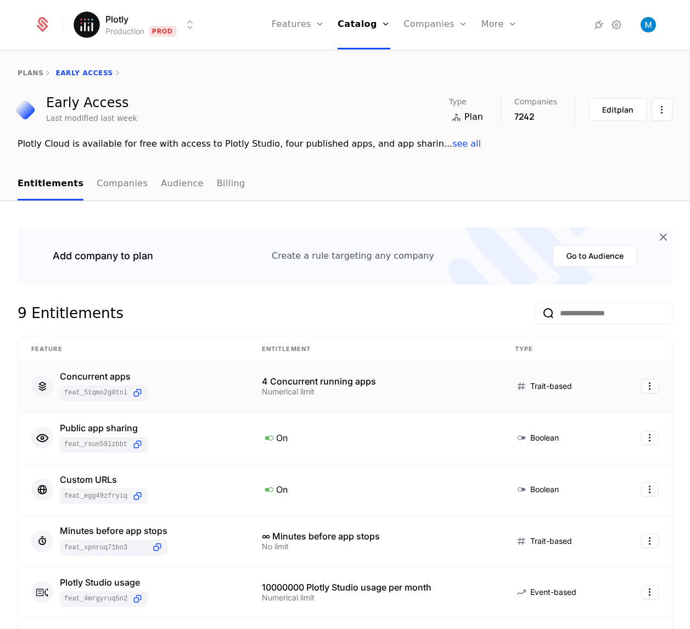
scroll to position [85, 0]
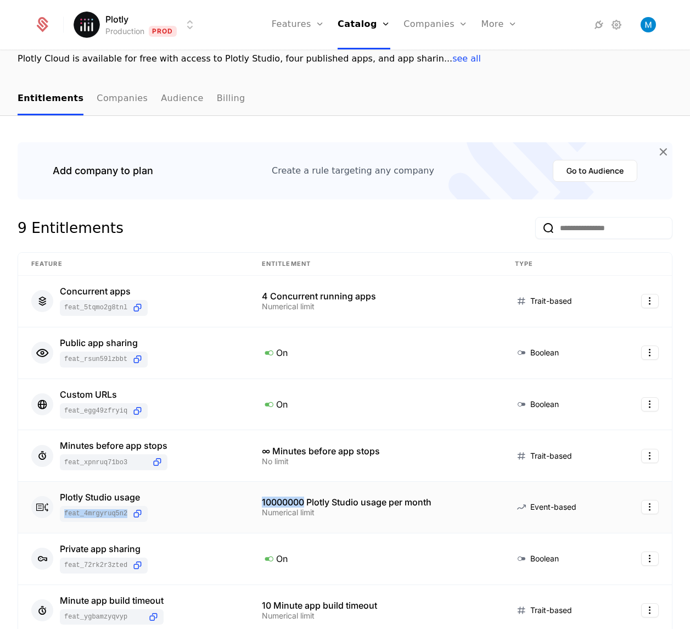
drag, startPoint x: 296, startPoint y: 502, endPoint x: 228, endPoint y: 503, distance: 67.6
click at [228, 503] on tr "Plotly Studio usage feat_4MRgYRUQ5N2 10000000 Plotly Studio usage per month Num…" at bounding box center [345, 508] width 654 height 52
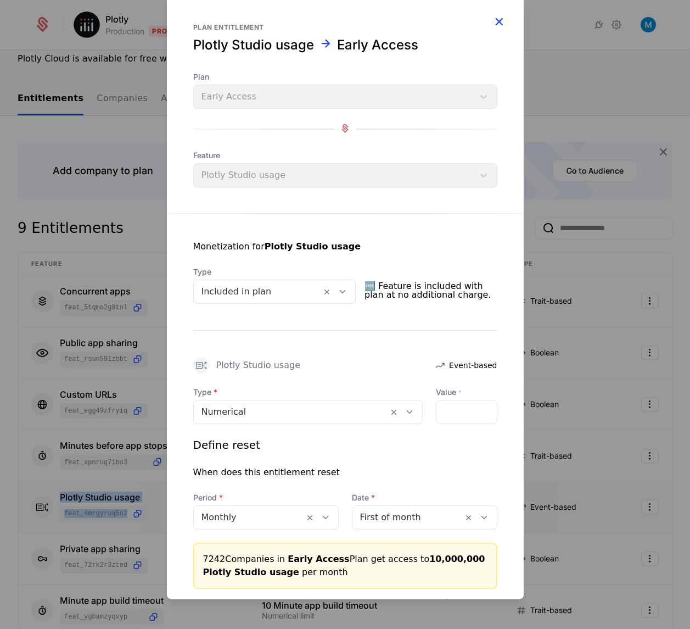
click at [493, 21] on icon "button" at bounding box center [499, 21] width 14 height 14
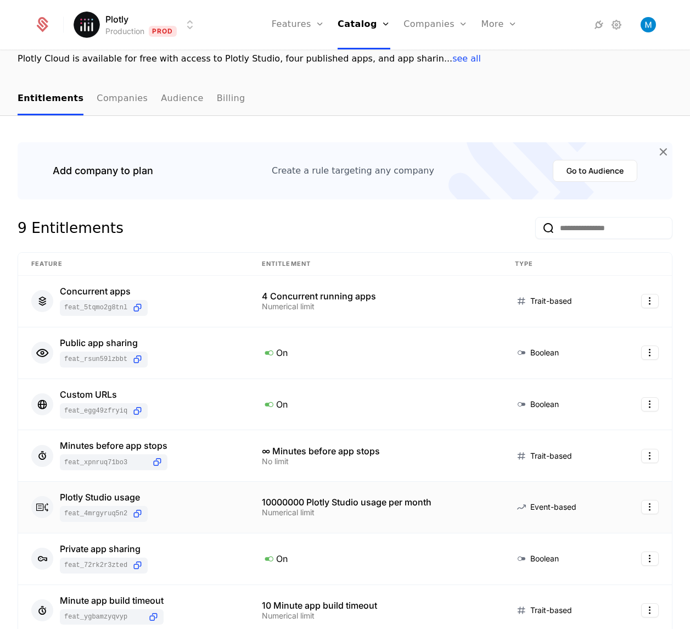
click at [594, 99] on nav "Entitlements Companies Audience Billing" at bounding box center [345, 99] width 655 height 32
